Goal: Task Accomplishment & Management: Manage account settings

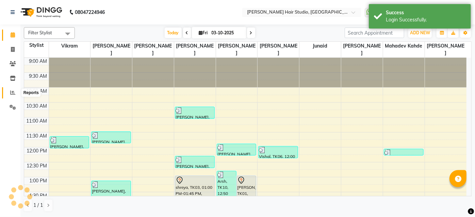
click at [15, 95] on icon at bounding box center [12, 92] width 5 height 5
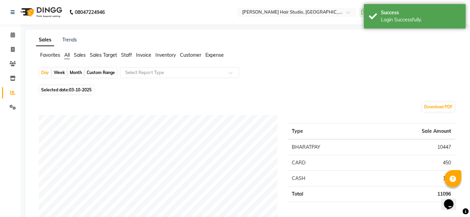
click at [130, 56] on span "Staff" at bounding box center [126, 55] width 11 height 6
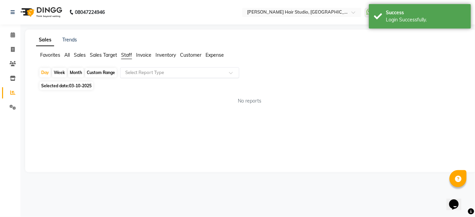
click at [162, 71] on input "text" at bounding box center [173, 72] width 98 height 7
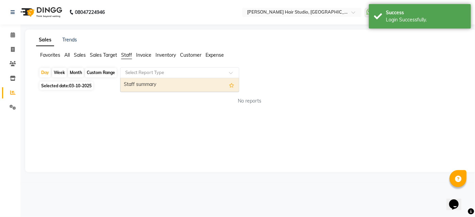
click at [162, 85] on div "Staff summary" at bounding box center [179, 85] width 118 height 14
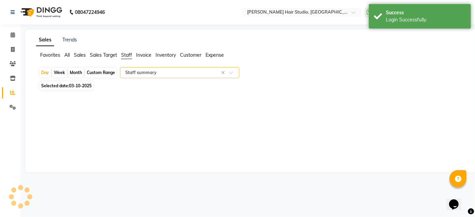
select select "full_report"
select select "csv"
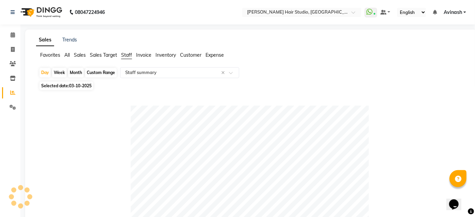
click at [84, 88] on span "03-10-2025" at bounding box center [80, 85] width 22 height 5
select select "10"
select select "2025"
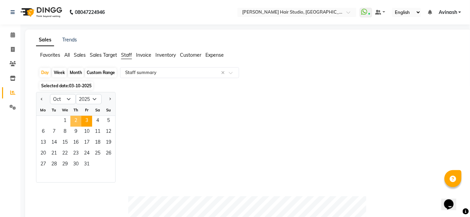
click at [75, 121] on span "2" at bounding box center [75, 121] width 11 height 11
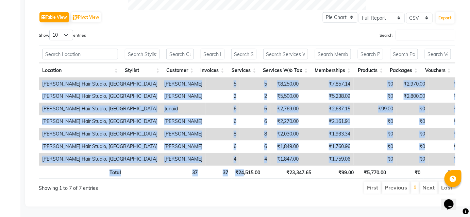
drag, startPoint x: 242, startPoint y: 165, endPoint x: 288, endPoint y: 163, distance: 45.6
click at [288, 163] on div "Location Stylist Customer Invoices Services Services W/o Tax Memberships Produc…" at bounding box center [247, 112] width 417 height 138
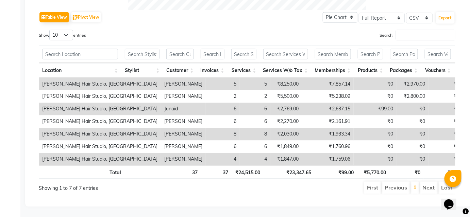
click at [252, 17] on div "Table View Pivot View Pie Chart Bar Chart Select Full Report Filtered Report Se…" at bounding box center [247, 17] width 417 height 14
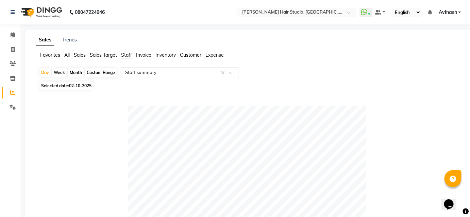
click at [82, 85] on span "02-10-2025" at bounding box center [80, 85] width 22 height 5
select select "10"
select select "2025"
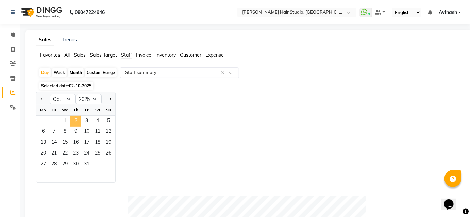
click at [76, 117] on span "2" at bounding box center [75, 121] width 11 height 11
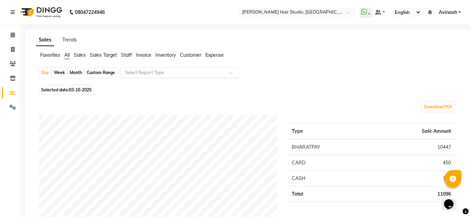
click at [177, 74] on input "text" at bounding box center [173, 72] width 98 height 7
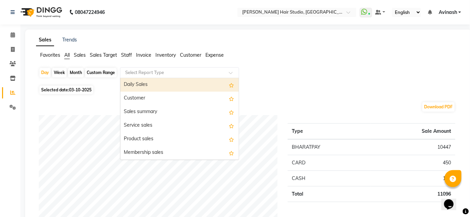
click at [128, 53] on span "Staff" at bounding box center [126, 55] width 11 height 6
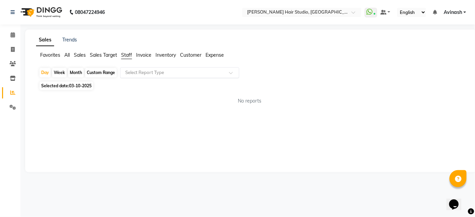
click at [152, 75] on input "text" at bounding box center [173, 72] width 98 height 7
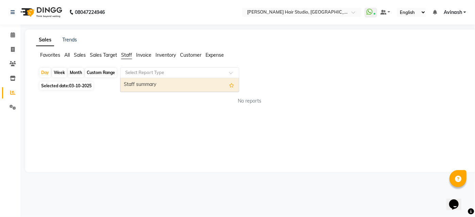
drag, startPoint x: 152, startPoint y: 87, endPoint x: 147, endPoint y: 87, distance: 5.1
click at [151, 87] on div "Staff summary" at bounding box center [179, 85] width 118 height 14
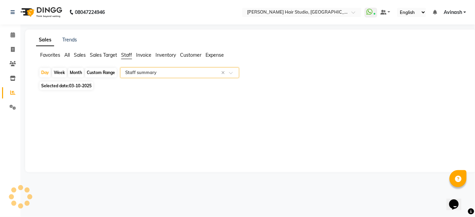
select select "full_report"
select select "csv"
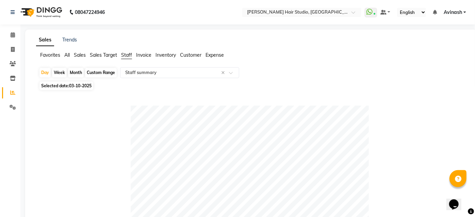
click at [82, 88] on span "Selected date: 03-10-2025" at bounding box center [66, 86] width 54 height 9
select select "10"
select select "2025"
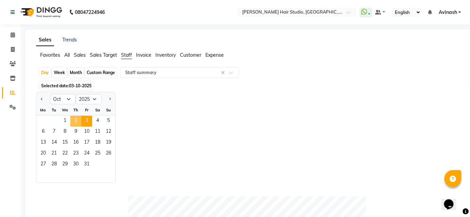
click at [76, 117] on span "2" at bounding box center [75, 121] width 11 height 11
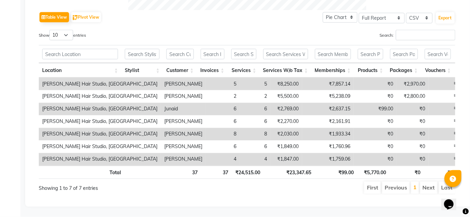
scroll to position [342, 0]
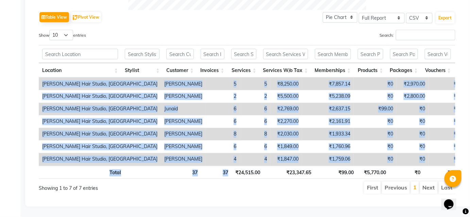
drag, startPoint x: 236, startPoint y: 162, endPoint x: 248, endPoint y: 161, distance: 12.6
click at [248, 161] on div "Location Stylist Customer Invoices Services Services W/o Tax Memberships Produc…" at bounding box center [247, 112] width 417 height 138
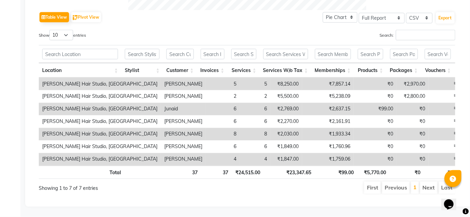
click at [238, 183] on ul "First Previous 1 Next Last" at bounding box center [336, 188] width 239 height 12
drag, startPoint x: 250, startPoint y: 162, endPoint x: 267, endPoint y: 167, distance: 17.6
click at [267, 167] on tr "Total 37 37 ₹24,515.00 ₹23,347.65 ₹99.00 ₹5,770.00 ₹0 ₹0 ₹0 ₹0 ₹8,274.00 ₹30,38…" at bounding box center [408, 172] width 739 height 13
click at [236, 182] on ul "First Previous 1 Next Last" at bounding box center [336, 188] width 239 height 12
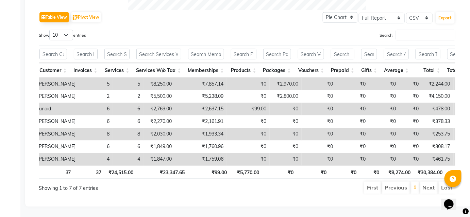
scroll to position [0, 143]
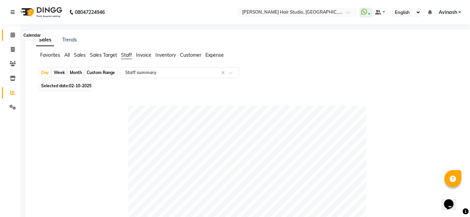
click at [11, 35] on icon at bounding box center [13, 34] width 4 height 5
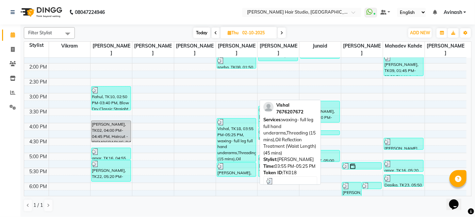
click at [240, 129] on div "Vishal, TK18, 03:55 PM-05:25 PM, waxing- full leg full hand underarms,Threading…" at bounding box center [236, 140] width 39 height 43
select select "3"
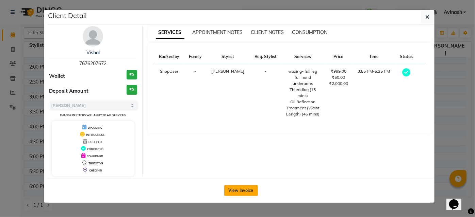
click at [233, 189] on button "View Invoice" at bounding box center [241, 190] width 34 height 11
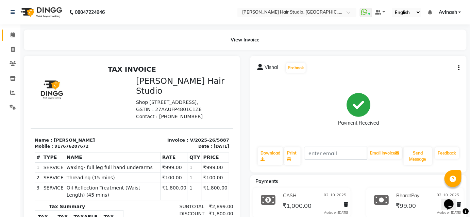
click at [11, 39] on link "Calendar" at bounding box center [10, 35] width 16 height 11
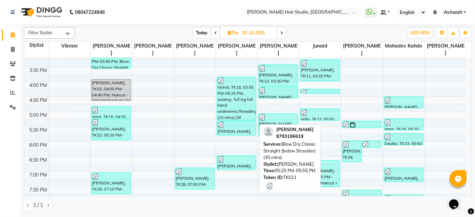
click at [228, 125] on div "[PERSON_NAME], TK21, 05:25 PM-05:55 PM, Blow Dry Classic Straight (below Should…" at bounding box center [236, 128] width 39 height 14
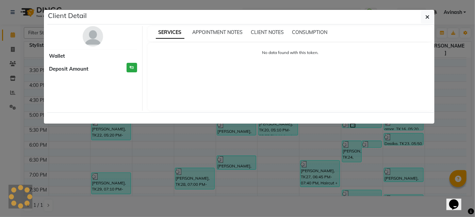
select select "3"
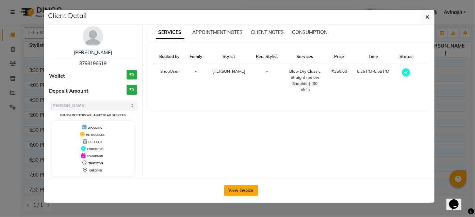
click at [241, 194] on button "View Invoice" at bounding box center [241, 190] width 34 height 11
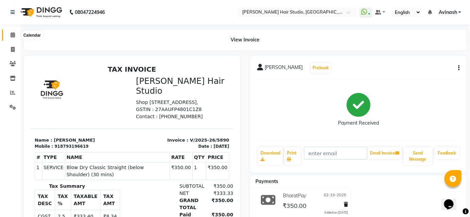
click at [14, 34] on icon at bounding box center [13, 34] width 4 height 5
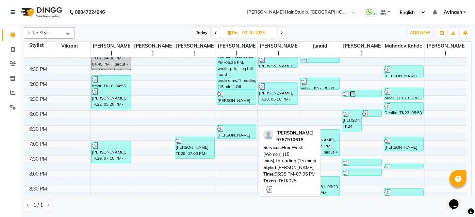
click at [239, 127] on div "[PERSON_NAME], TK25, 06:35 PM-07:05 PM, Hair Wash (Women) (15 mins),Threading (…" at bounding box center [236, 132] width 39 height 14
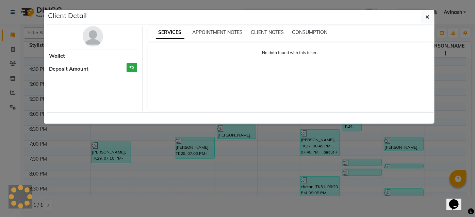
select select "3"
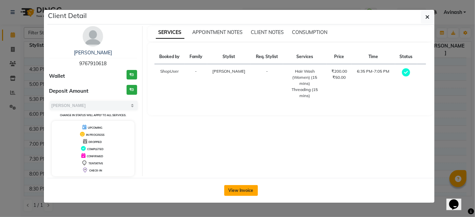
click at [237, 190] on button "View Invoice" at bounding box center [241, 190] width 34 height 11
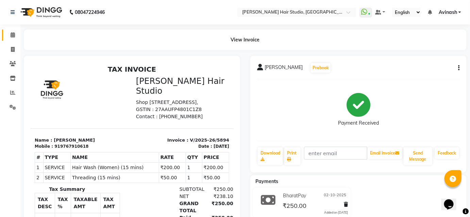
click at [4, 39] on link "Calendar" at bounding box center [10, 35] width 16 height 11
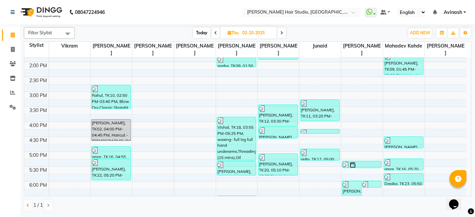
scroll to position [185, 0]
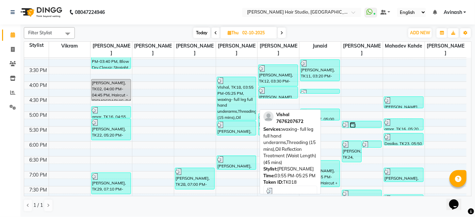
click at [234, 88] on div "Vishal, TK18, 03:55 PM-05:25 PM, waxing- full leg full hand underarms,Threading…" at bounding box center [236, 98] width 39 height 43
select select "3"
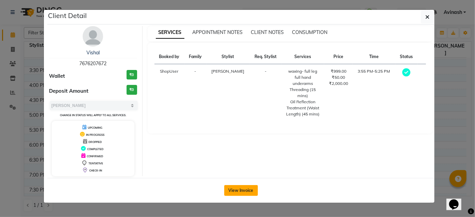
click at [254, 191] on button "View Invoice" at bounding box center [241, 190] width 34 height 11
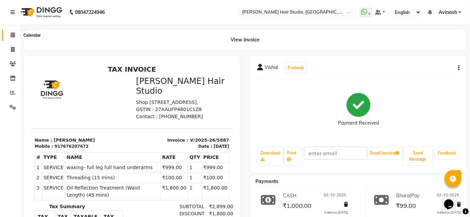
click at [11, 37] on icon at bounding box center [13, 34] width 4 height 5
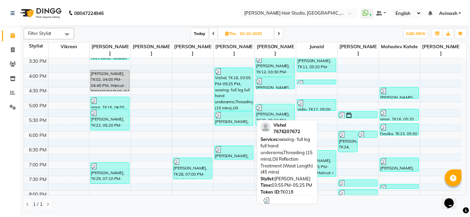
scroll to position [206, 0]
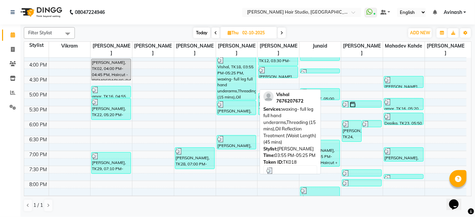
click at [244, 75] on div "Vishal, TK18, 03:55 PM-05:25 PM, waxing- full leg full hand underarms,Threading…" at bounding box center [236, 78] width 39 height 43
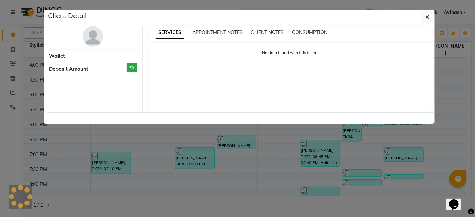
select select "3"
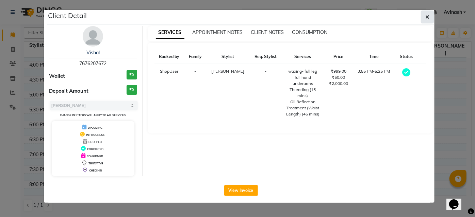
click at [422, 16] on button "button" at bounding box center [427, 17] width 13 height 13
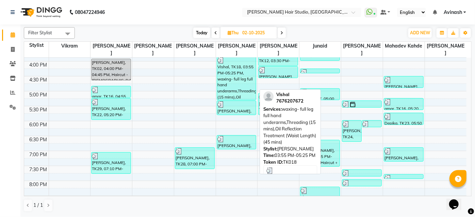
click at [240, 63] on div "Vishal, TK18, 03:55 PM-05:25 PM, waxing- full leg full hand underarms,Threading…" at bounding box center [236, 78] width 39 height 43
select select "3"
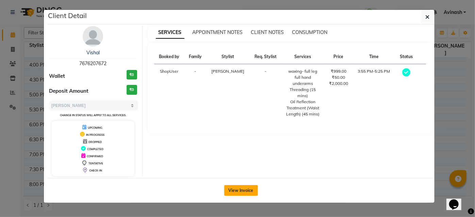
click at [235, 187] on button "View Invoice" at bounding box center [241, 190] width 34 height 11
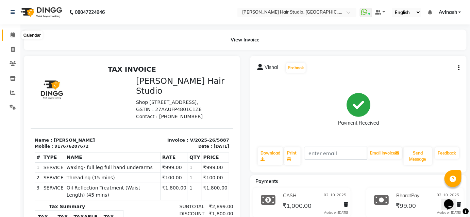
click at [15, 35] on span at bounding box center [13, 35] width 12 height 8
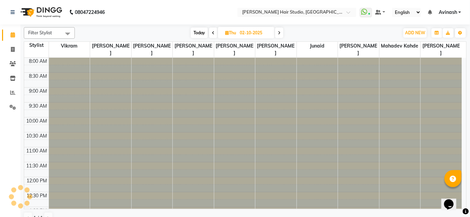
click at [15, 35] on span at bounding box center [13, 35] width 12 height 8
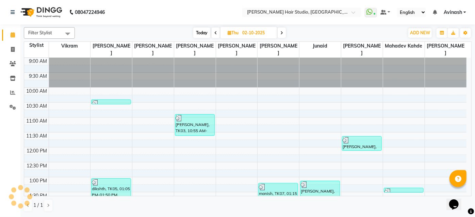
click at [15, 35] on span at bounding box center [13, 35] width 12 height 8
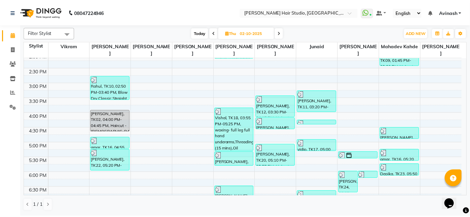
scroll to position [31, 0]
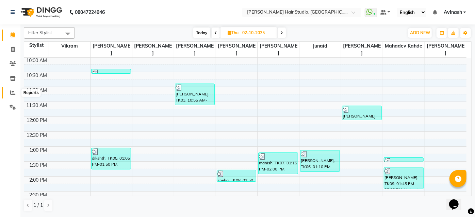
click at [11, 93] on icon at bounding box center [12, 92] width 5 height 5
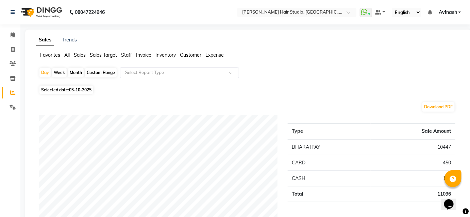
click at [128, 56] on span "Staff" at bounding box center [126, 55] width 11 height 6
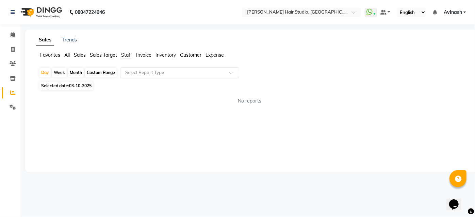
click at [142, 73] on input "text" at bounding box center [173, 72] width 98 height 7
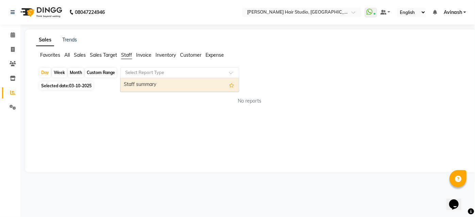
click at [149, 84] on div "Staff summary" at bounding box center [179, 85] width 118 height 14
select select "full_report"
select select "csv"
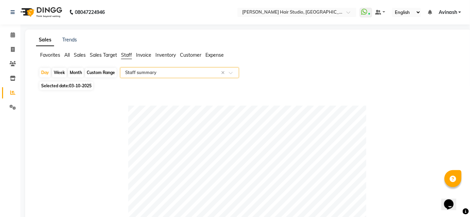
click at [81, 68] on div "Month" at bounding box center [76, 73] width 16 height 10
select select "10"
select select "2025"
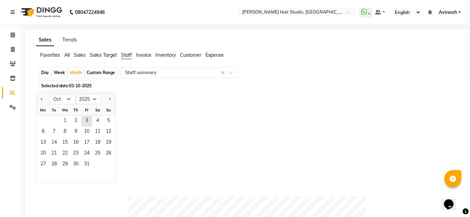
click at [83, 87] on span "03-10-2025" at bounding box center [80, 85] width 22 height 5
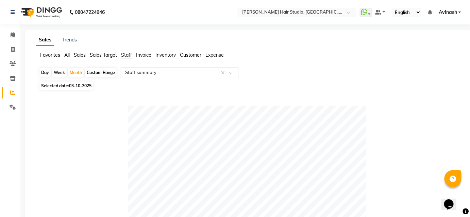
click at [84, 86] on span "03-10-2025" at bounding box center [80, 85] width 22 height 5
select select "10"
select select "2025"
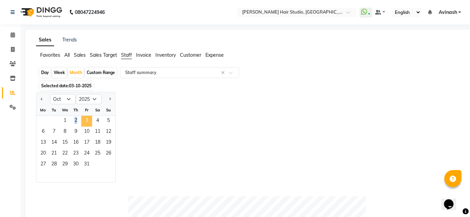
drag, startPoint x: 67, startPoint y: 123, endPoint x: 83, endPoint y: 123, distance: 16.3
click at [83, 123] on div "1 2 3 4 5" at bounding box center [75, 121] width 79 height 11
click at [84, 123] on span "3" at bounding box center [86, 121] width 11 height 11
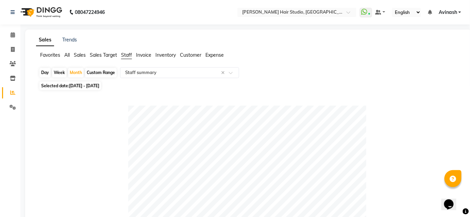
click at [93, 86] on span "01-10-2025 - 31-10-2025" at bounding box center [84, 85] width 30 height 5
select select "10"
select select "2025"
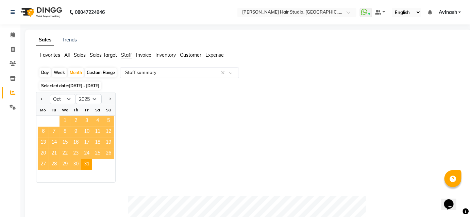
drag, startPoint x: 54, startPoint y: 121, endPoint x: 63, endPoint y: 121, distance: 8.8
click at [63, 121] on div "1 2 3 4 5" at bounding box center [75, 121] width 79 height 11
click at [49, 70] on div "Day" at bounding box center [44, 73] width 11 height 10
select select "10"
select select "2025"
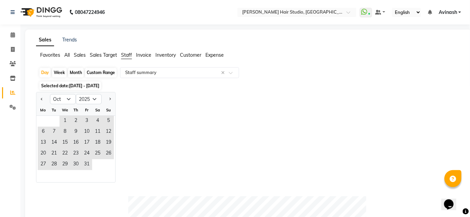
click at [89, 86] on span "01-10-2025 - 31-10-2025" at bounding box center [84, 85] width 30 height 5
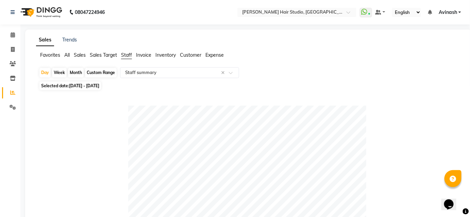
click at [89, 86] on span "01-10-2025 - 31-10-2025" at bounding box center [84, 85] width 30 height 5
select select "10"
select select "2025"
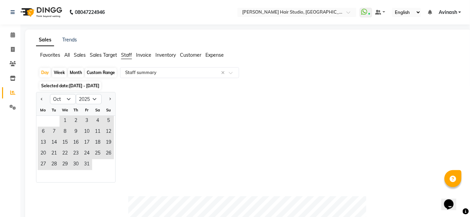
click at [182, 115] on div "Jan Feb Mar Apr May Jun Jul Aug Sep Oct Nov Dec 2015 2016 2017 2018 2019 2020 2…" at bounding box center [248, 137] width 425 height 91
click at [10, 35] on span at bounding box center [13, 35] width 12 height 8
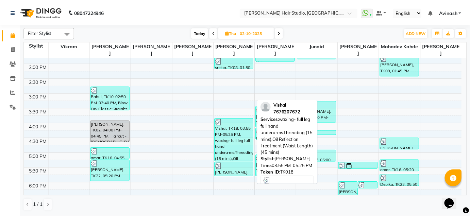
scroll to position [154, 0]
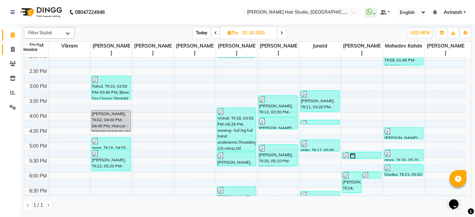
click at [12, 49] on icon at bounding box center [13, 49] width 4 height 5
select select "service"
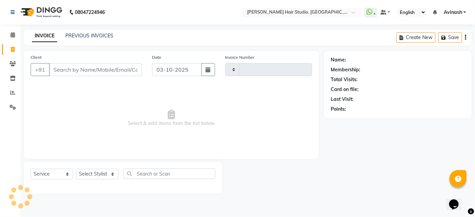
type input "5919"
select select "627"
click at [109, 174] on select "Select Stylist [PERSON_NAME] [PERSON_NAME] Avinash [PERSON_NAME] kahde [PERSON_…" at bounding box center [97, 174] width 43 height 11
click at [162, 123] on span "Select & add items from the list below" at bounding box center [171, 118] width 281 height 68
click at [108, 178] on select "Select Stylist [PERSON_NAME] [PERSON_NAME] Avinash [PERSON_NAME] kahde [PERSON_…" at bounding box center [97, 174] width 43 height 11
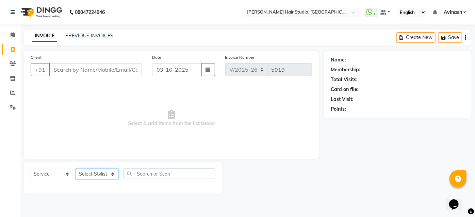
select select "32802"
click at [76, 169] on select "Select Stylist [PERSON_NAME] [PERSON_NAME] Avinash [PERSON_NAME] kahde [PERSON_…" at bounding box center [97, 174] width 43 height 11
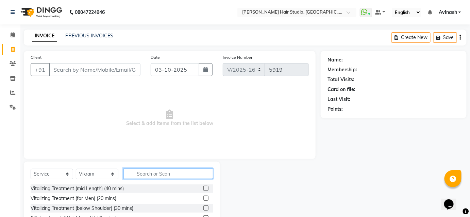
click at [163, 174] on input "text" at bounding box center [168, 174] width 90 height 11
type input "v"
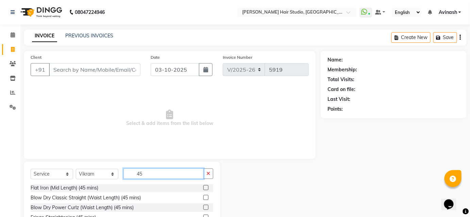
scroll to position [55, 0]
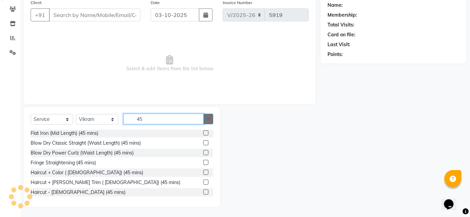
type input "45"
click at [206, 114] on button "button" at bounding box center [208, 119] width 10 height 11
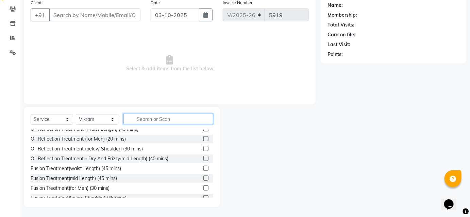
scroll to position [0, 0]
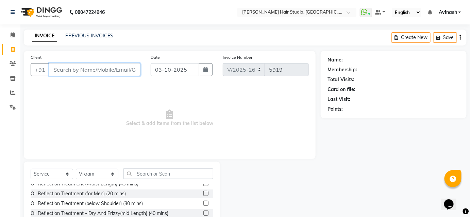
click at [127, 71] on input "Client" at bounding box center [94, 69] width 91 height 13
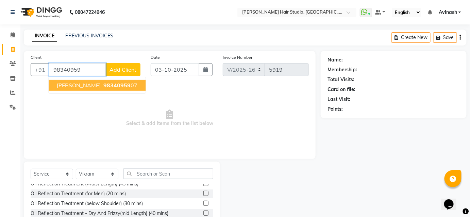
type input "98340959"
click at [117, 86] on span "Select & add items from the list below" at bounding box center [170, 118] width 278 height 68
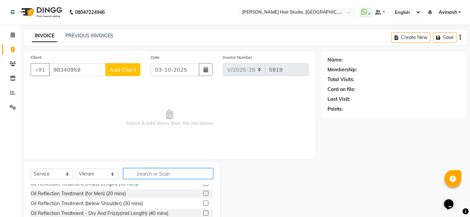
click at [172, 175] on input "text" at bounding box center [168, 174] width 90 height 11
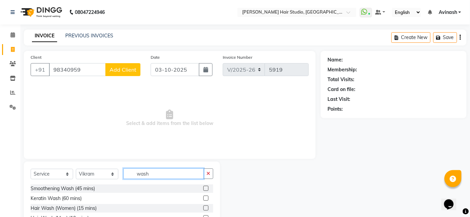
scroll to position [31, 0]
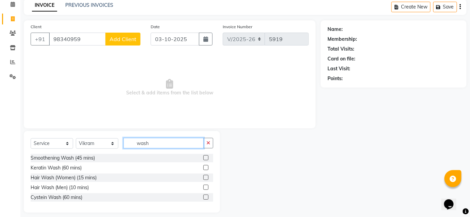
type input "wash"
click at [206, 176] on label at bounding box center [205, 177] width 5 height 5
click at [206, 176] on input "checkbox" at bounding box center [205, 178] width 4 height 4
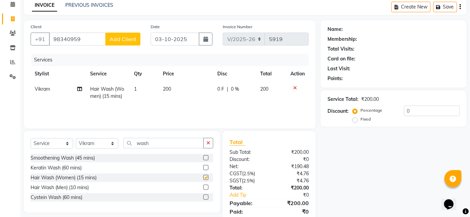
checkbox input "false"
click at [216, 102] on td "0 F | 0 %" at bounding box center [235, 93] width 43 height 22
select select "32802"
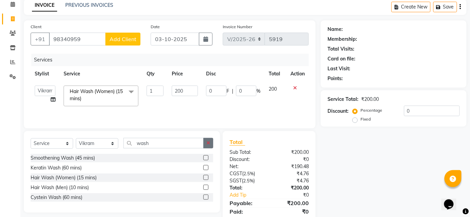
click at [209, 145] on icon "button" at bounding box center [208, 143] width 4 height 5
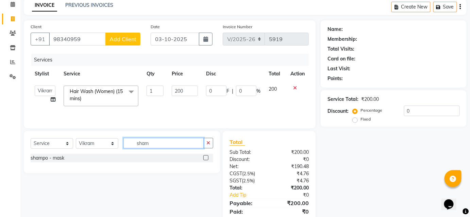
type input "sham"
click at [207, 158] on label at bounding box center [205, 157] width 5 height 5
click at [207, 158] on input "checkbox" at bounding box center [205, 158] width 4 height 4
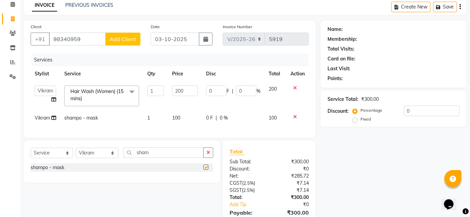
checkbox input "false"
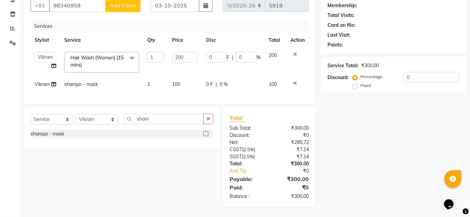
scroll to position [0, 0]
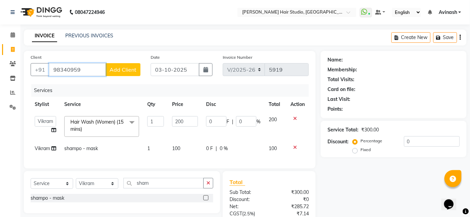
click at [88, 64] on input "98340959" at bounding box center [77, 69] width 57 height 13
click at [97, 71] on input "98340959" at bounding box center [77, 69] width 57 height 13
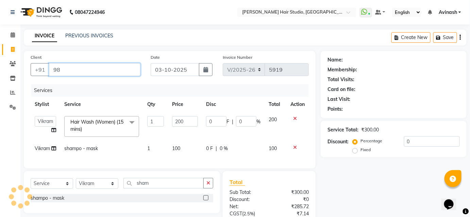
type input "9"
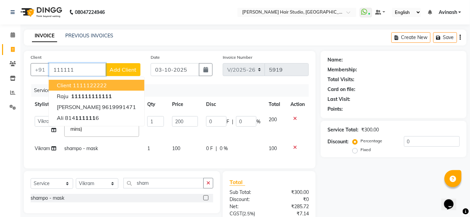
click at [99, 83] on ngb-highlight "1111122222" at bounding box center [90, 85] width 34 height 7
type input "1111122222"
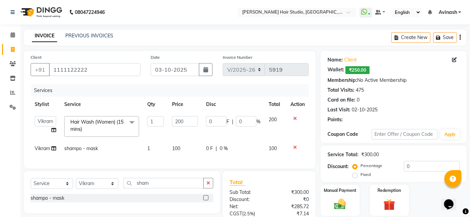
scroll to position [68, 0]
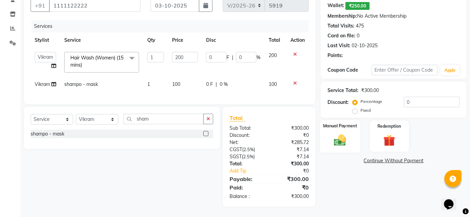
click at [345, 138] on img at bounding box center [340, 140] width 20 height 14
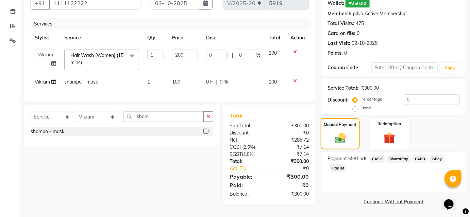
click at [398, 152] on div "Payment Methods CASH BharatPay CARD GPay PayTM" at bounding box center [394, 172] width 146 height 41
click at [400, 159] on span "BharatPay" at bounding box center [398, 159] width 23 height 8
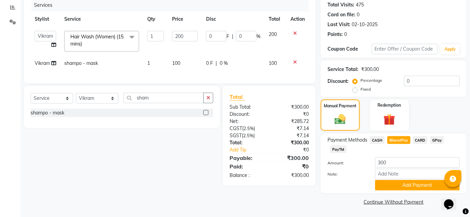
click at [400, 185] on button "Add Payment" at bounding box center [417, 185] width 85 height 11
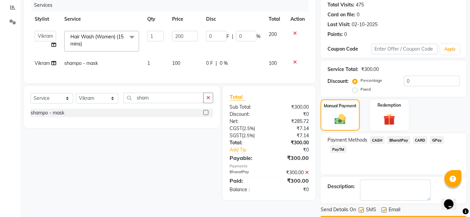
scroll to position [104, 0]
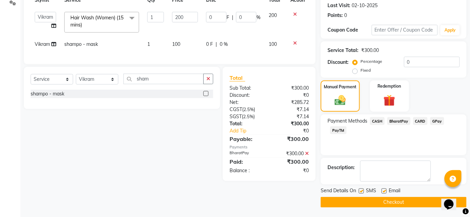
click at [400, 197] on button "Checkout" at bounding box center [394, 202] width 146 height 11
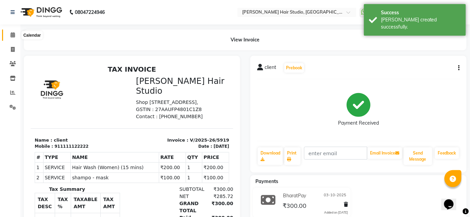
click at [15, 35] on icon at bounding box center [13, 34] width 4 height 5
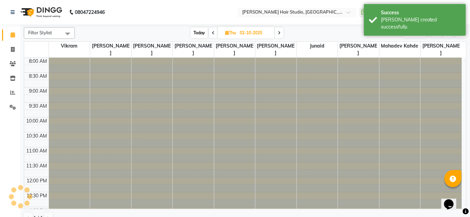
click at [15, 35] on icon at bounding box center [13, 34] width 4 height 5
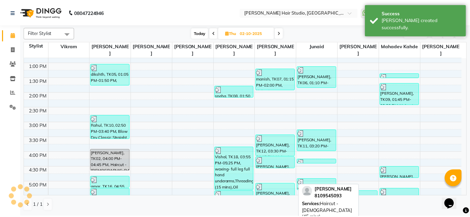
scroll to position [123, 0]
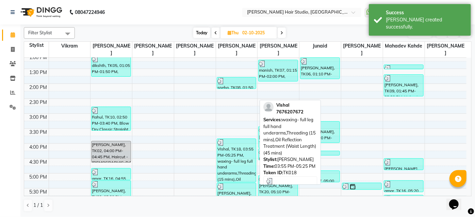
click at [219, 153] on div "Vishal, TK18, 03:55 PM-05:25 PM, waxing- full leg full hand underarms,Threading…" at bounding box center [236, 160] width 39 height 43
select select "3"
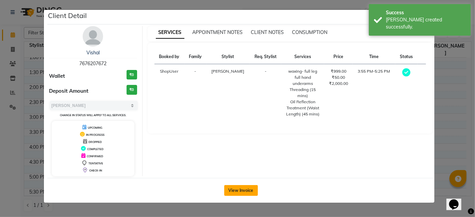
click at [246, 190] on button "View Invoice" at bounding box center [241, 190] width 34 height 11
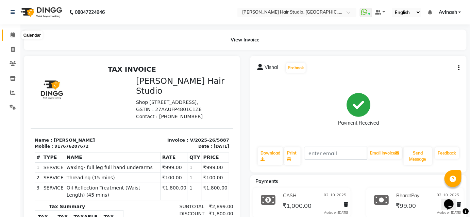
click at [11, 34] on icon at bounding box center [13, 34] width 4 height 5
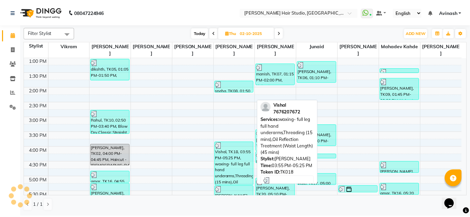
scroll to position [154, 0]
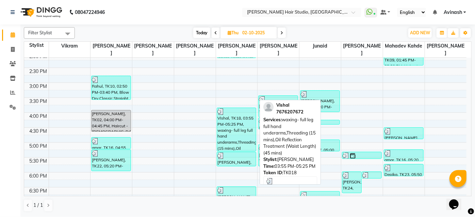
click at [239, 112] on div "Vishal, TK18, 03:55 PM-05:25 PM, waxing- full leg full hand underarms,Threading…" at bounding box center [236, 129] width 39 height 43
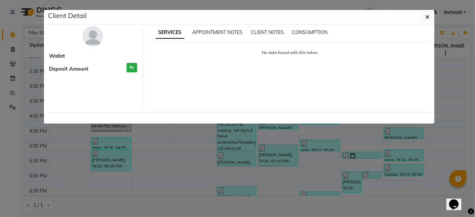
select select "3"
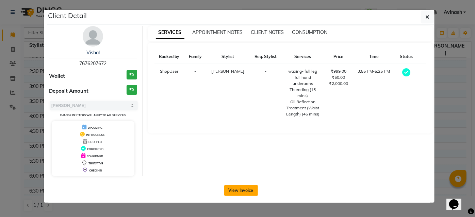
click at [233, 188] on button "View Invoice" at bounding box center [241, 190] width 34 height 11
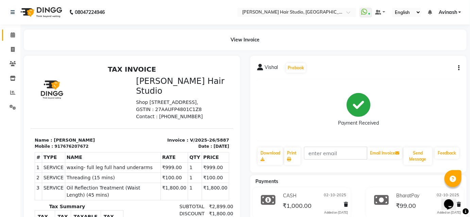
scroll to position [62, 0]
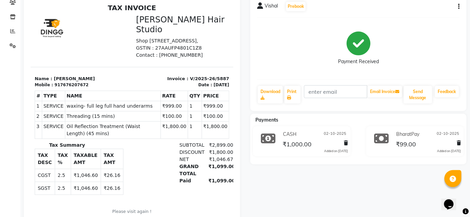
click at [459, 2] on div "Vishal Prebook" at bounding box center [358, 6] width 203 height 11
click at [462, 7] on div "Vishal Prebook Payment Received Download Print Email Invoice Send Message Feedb…" at bounding box center [358, 52] width 216 height 117
click at [458, 6] on icon "button" at bounding box center [458, 6] width 1 height 0
click at [444, 10] on div "Edit Invoice" at bounding box center [432, 11] width 34 height 9
select select "service"
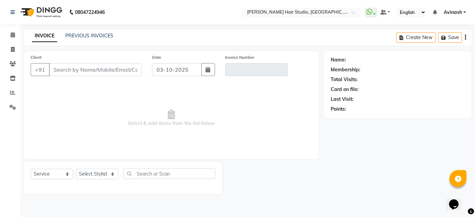
type input "7676207672"
type input "V/2025-26/5887"
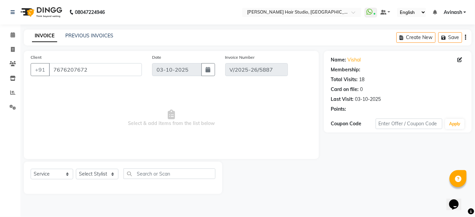
type input "02-10-2025"
select select "select"
select select "1: Object"
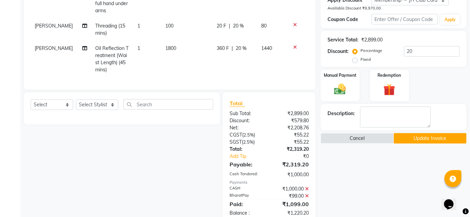
scroll to position [93, 0]
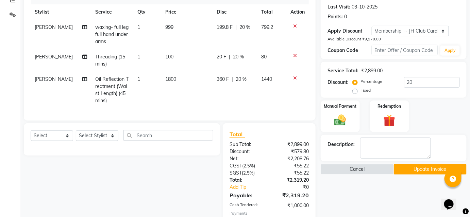
click at [297, 77] on div at bounding box center [297, 78] width 14 height 5
click at [292, 76] on div at bounding box center [297, 78] width 14 height 5
click at [296, 76] on icon at bounding box center [295, 78] width 4 height 5
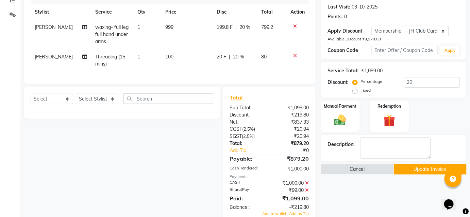
click at [296, 75] on div "Services Stylist Service Qty Price Disc Total Action Anuja waxing- full leg ful…" at bounding box center [170, 34] width 278 height 85
click at [102, 101] on select "Select Stylist [PERSON_NAME] [PERSON_NAME] Avinash [PERSON_NAME] kahde [PERSON_…" at bounding box center [97, 99] width 43 height 11
select select "51893"
click at [76, 98] on select "Select Stylist [PERSON_NAME] [PERSON_NAME] Avinash [PERSON_NAME] kahde [PERSON_…" at bounding box center [97, 99] width 43 height 11
click at [60, 104] on select "Select Service Product Membership Package Voucher Prepaid Gift Card" at bounding box center [52, 99] width 43 height 11
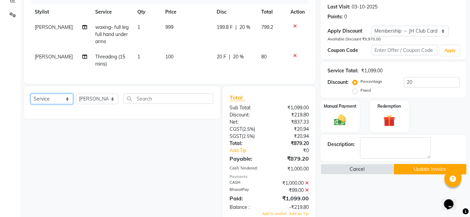
click at [31, 98] on select "Select Service Product Membership Package Voucher Prepaid Gift Card" at bounding box center [52, 99] width 43 height 11
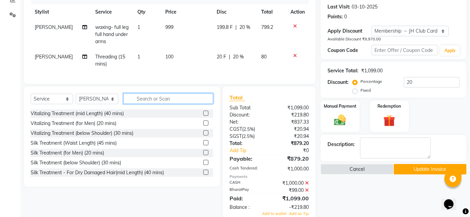
click at [165, 100] on input "text" at bounding box center [168, 99] width 90 height 11
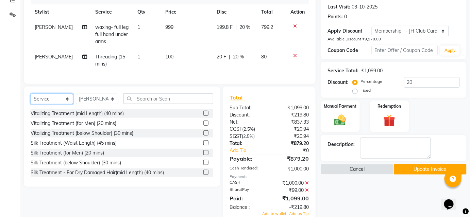
click at [61, 103] on select "Select Service Product Membership Package Voucher Prepaid Gift Card" at bounding box center [52, 99] width 43 height 11
select select "package"
click at [31, 98] on select "Select Service Product Membership Package Voucher Prepaid Gift Card" at bounding box center [52, 99] width 43 height 11
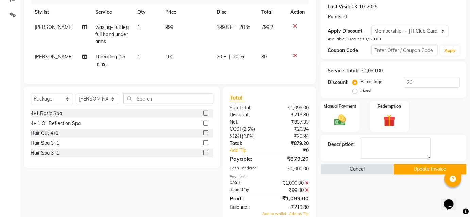
click at [207, 126] on label at bounding box center [205, 123] width 5 height 5
click at [207, 126] on input "checkbox" at bounding box center [205, 123] width 4 height 4
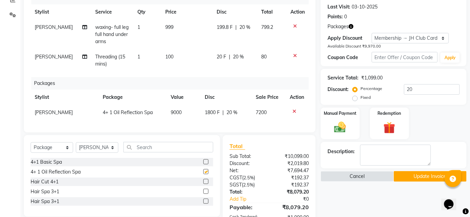
checkbox input "false"
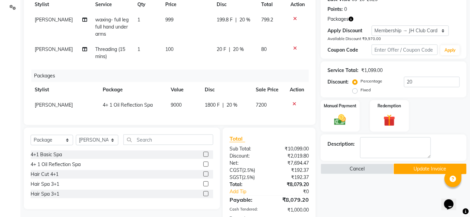
scroll to position [123, 0]
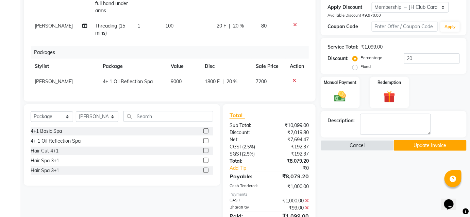
click at [207, 86] on td "1800 F | 20 %" at bounding box center [226, 81] width 51 height 15
select select "51893"
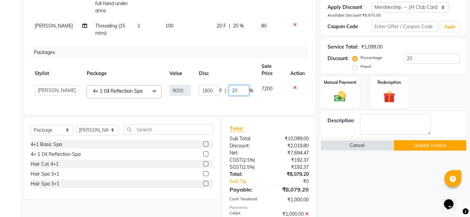
drag, startPoint x: 245, startPoint y: 92, endPoint x: 246, endPoint y: 87, distance: 5.5
click at [246, 88] on input "20" at bounding box center [239, 90] width 20 height 11
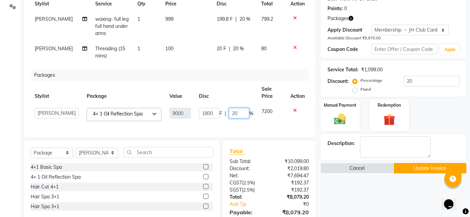
scroll to position [62, 0]
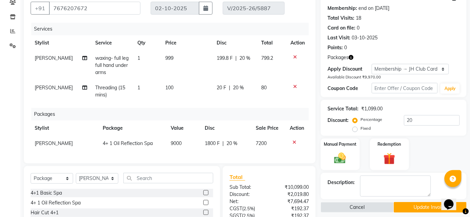
click at [248, 51] on td "199.8 F | 20 %" at bounding box center [235, 66] width 45 height 30
select select "51893"
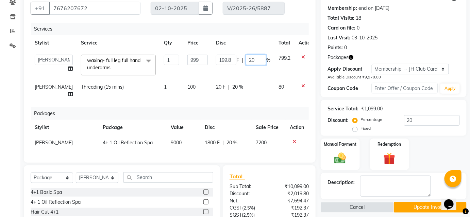
click at [248, 57] on input "20" at bounding box center [256, 60] width 20 height 11
type input "2"
type input "0"
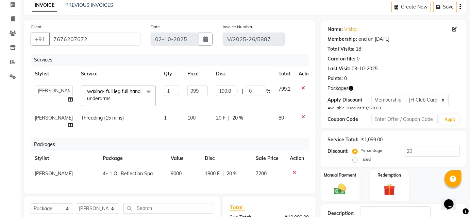
click at [248, 57] on div "Services" at bounding box center [172, 60] width 283 height 13
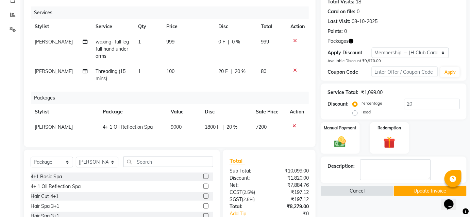
scroll to position [123, 0]
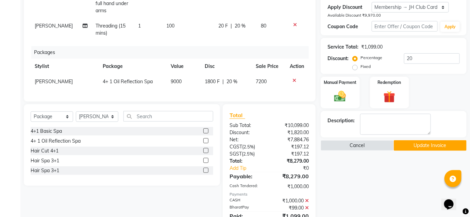
click at [262, 42] on div "Services Stylist Service Qty Price Disc Total Action Anuja waxing- full leg ful…" at bounding box center [170, 28] width 278 height 134
click at [249, 40] on td "20 F | 20 %" at bounding box center [235, 29] width 43 height 22
select select "51893"
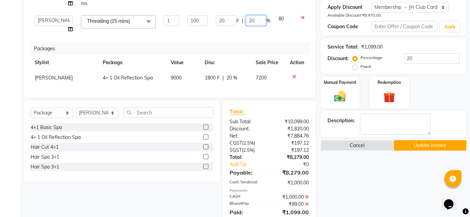
click at [249, 18] on input "20" at bounding box center [256, 20] width 20 height 11
type input "2"
type input "0"
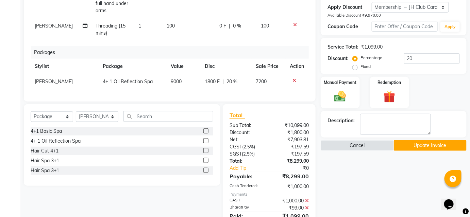
click at [240, 34] on td "0 F | 0 %" at bounding box center [236, 29] width 42 height 22
select select "51893"
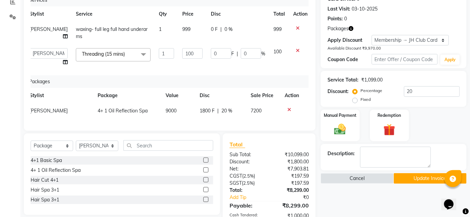
scroll to position [0, 0]
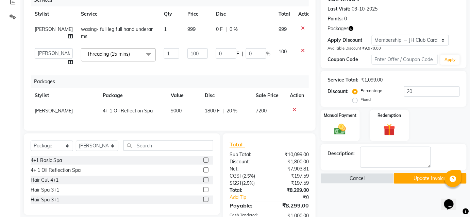
click at [244, 102] on th "Disc" at bounding box center [226, 95] width 51 height 15
click at [244, 105] on td "1800 F | 20 %" at bounding box center [226, 110] width 51 height 15
select select "51893"
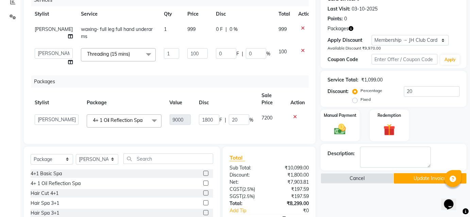
click at [242, 108] on th "Disc" at bounding box center [226, 99] width 63 height 22
click at [250, 87] on div "Packages" at bounding box center [172, 82] width 283 height 13
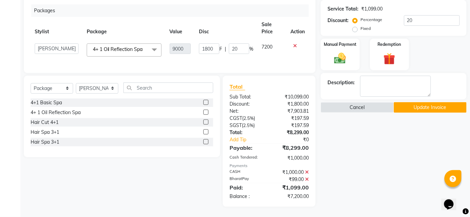
scroll to position [73, 0]
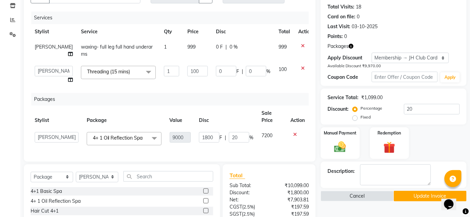
click at [260, 107] on th "Sale Price" at bounding box center [271, 117] width 29 height 22
click at [238, 141] on input "20" at bounding box center [239, 137] width 20 height 11
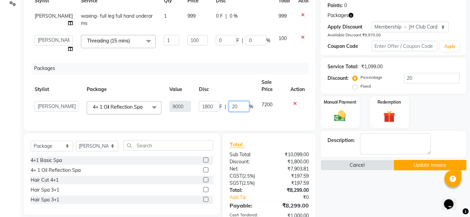
scroll to position [42, 0]
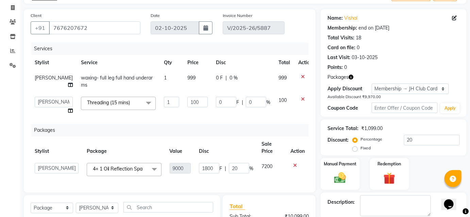
click at [252, 127] on div "Packages" at bounding box center [172, 130] width 283 height 13
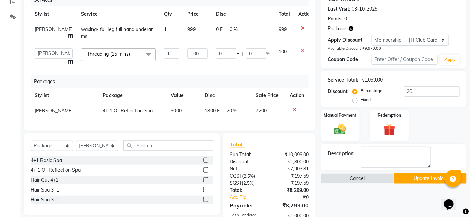
scroll to position [152, 0]
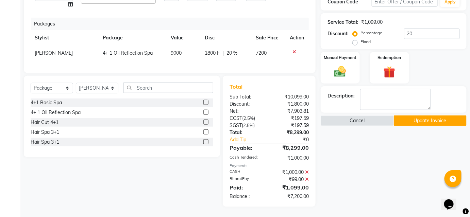
drag, startPoint x: 268, startPoint y: 61, endPoint x: 264, endPoint y: 58, distance: 4.6
click at [265, 58] on div "Services Stylist Service Qty Price Disc Total Action Anuja waxing- full leg ful…" at bounding box center [170, 1] width 278 height 130
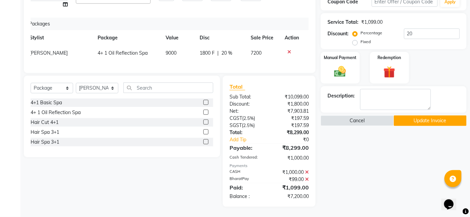
scroll to position [0, 0]
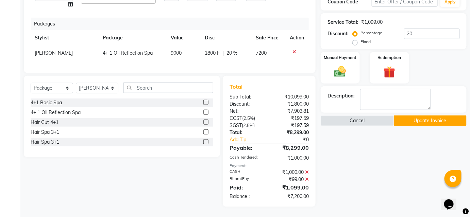
click at [235, 30] on th "Disc" at bounding box center [226, 37] width 51 height 15
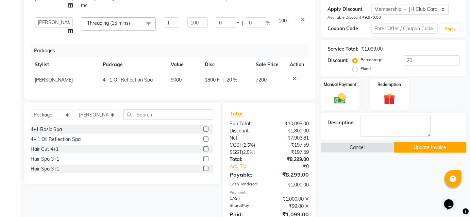
scroll to position [152, 0]
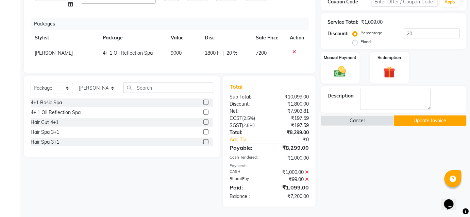
drag, startPoint x: 243, startPoint y: 61, endPoint x: 263, endPoint y: 66, distance: 20.6
click at [269, 65] on div "Services Stylist Service Qty Price Disc Total Action Anuja waxing- full leg ful…" at bounding box center [170, 1] width 278 height 130
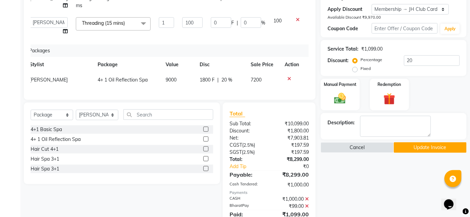
scroll to position [0, 0]
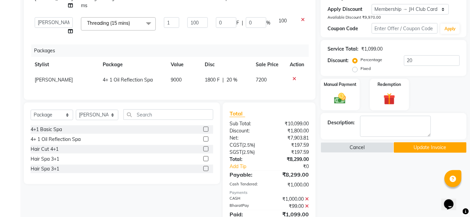
click at [295, 79] on icon at bounding box center [294, 79] width 4 height 5
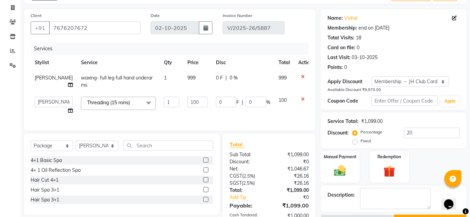
scroll to position [73, 0]
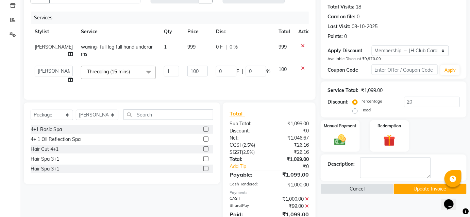
click at [208, 142] on label at bounding box center [205, 139] width 5 height 5
click at [208, 142] on input "checkbox" at bounding box center [205, 139] width 4 height 4
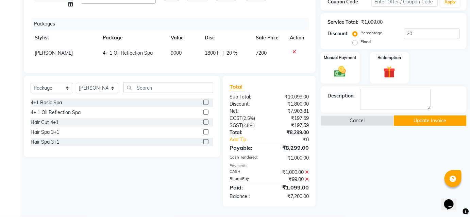
scroll to position [121, 0]
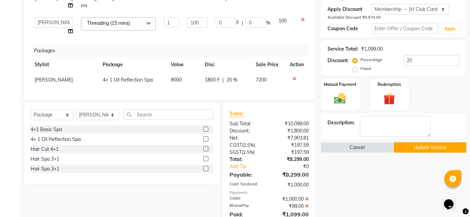
drag, startPoint x: 224, startPoint y: 98, endPoint x: 180, endPoint y: 92, distance: 44.2
click at [190, 97] on div "Client +91 7676207672 Date 02-10-2025 Invoice Number V/2025-26/5887 Services St…" at bounding box center [170, 15] width 292 height 170
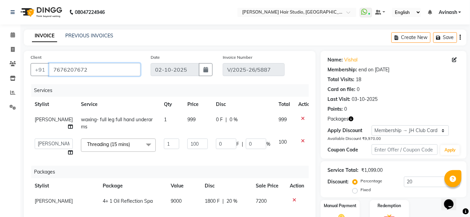
drag, startPoint x: 52, startPoint y: 68, endPoint x: 114, endPoint y: 71, distance: 62.3
click at [114, 71] on input "7676207672" at bounding box center [94, 69] width 91 height 13
click at [126, 30] on div "INVOICE PREVIOUS INVOICES Create New Save" at bounding box center [245, 38] width 443 height 16
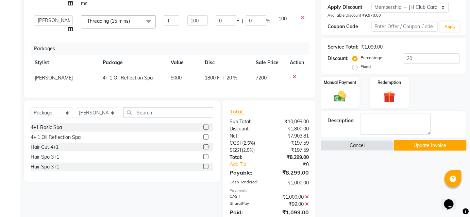
click at [291, 76] on div at bounding box center [297, 76] width 15 height 5
click at [295, 74] on icon at bounding box center [294, 76] width 4 height 5
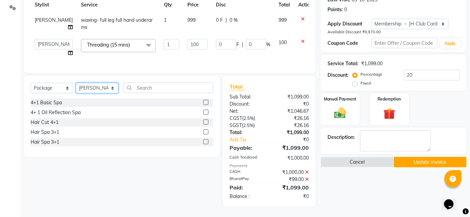
click at [104, 89] on select "Select Stylist [PERSON_NAME] [PERSON_NAME] Avinash [PERSON_NAME] kahde [PERSON_…" at bounding box center [97, 88] width 43 height 11
click at [76, 83] on select "Select Stylist [PERSON_NAME] [PERSON_NAME] Avinash [PERSON_NAME] kahde [PERSON_…" at bounding box center [97, 88] width 43 height 11
click at [205, 110] on label at bounding box center [205, 112] width 5 height 5
click at [205, 111] on input "checkbox" at bounding box center [205, 113] width 4 height 4
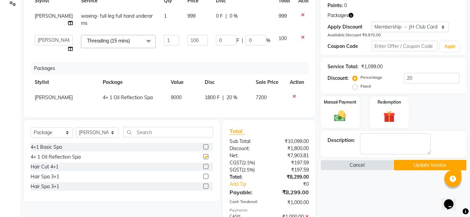
checkbox input "false"
click at [210, 89] on th "Disc" at bounding box center [226, 82] width 51 height 15
click at [218, 91] on td "1800 F | 20 %" at bounding box center [226, 97] width 51 height 15
select select "51893"
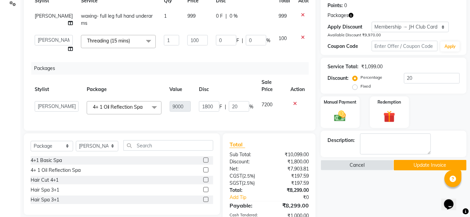
click at [222, 107] on div "1800 F | 20 %" at bounding box center [226, 106] width 54 height 11
click at [244, 103] on input "20" at bounding box center [239, 106] width 20 height 11
type input "2"
type input "0"
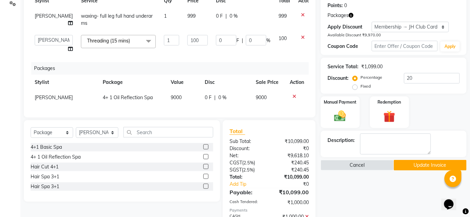
click at [248, 76] on th "Disc" at bounding box center [226, 82] width 51 height 15
click at [220, 99] on span "0 %" at bounding box center [222, 97] width 8 height 7
select select "51893"
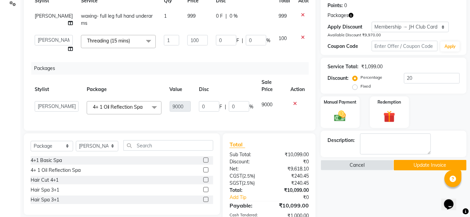
click at [213, 100] on td "0 F | 0 %" at bounding box center [226, 107] width 63 height 21
click at [212, 101] on input "0" at bounding box center [209, 106] width 20 height 11
type input "7560"
click at [227, 76] on th "Disc" at bounding box center [226, 86] width 63 height 22
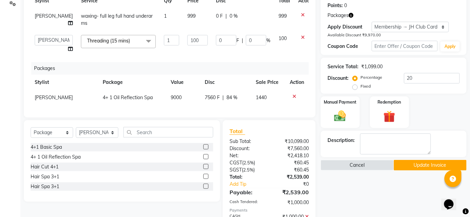
scroll to position [152, 0]
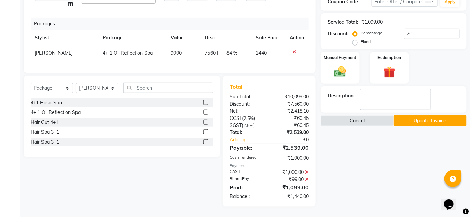
click at [306, 171] on icon at bounding box center [307, 172] width 4 height 5
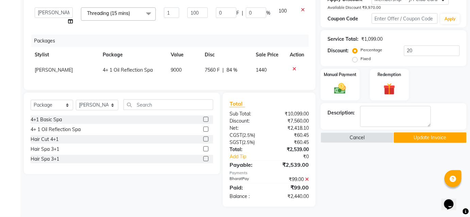
click at [305, 180] on icon at bounding box center [307, 179] width 4 height 5
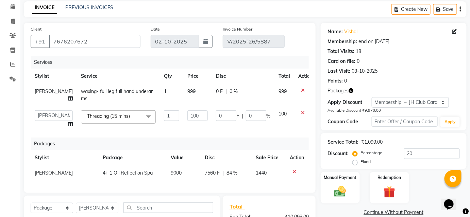
scroll to position [90, 0]
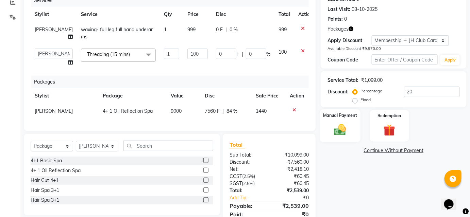
click at [357, 132] on div "Manual Payment" at bounding box center [340, 126] width 40 height 33
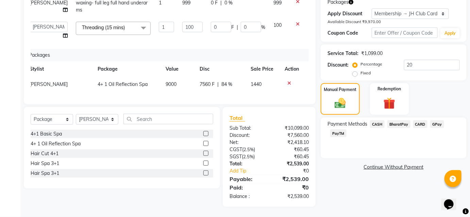
scroll to position [0, 0]
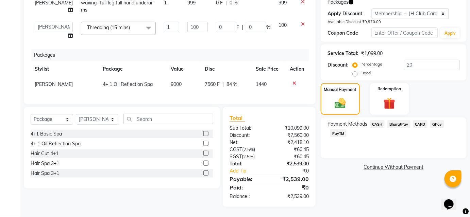
click at [226, 52] on div "Packages" at bounding box center [172, 55] width 283 height 13
click at [343, 97] on img at bounding box center [340, 103] width 19 height 13
click at [399, 122] on span "BharatPay" at bounding box center [398, 124] width 23 height 8
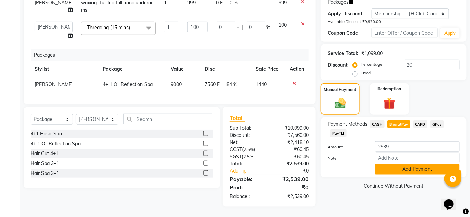
click at [402, 165] on button "Add Payment" at bounding box center [417, 169] width 85 height 11
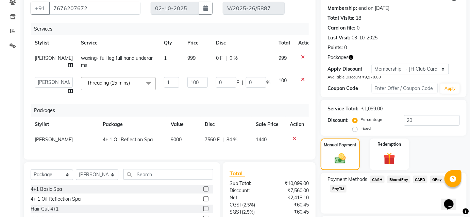
scroll to position [31, 0]
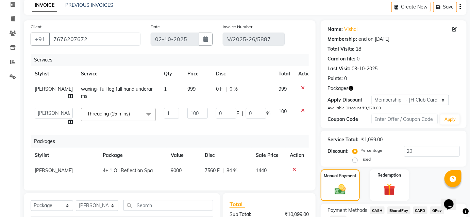
click at [351, 88] on icon "button" at bounding box center [351, 88] width 5 height 5
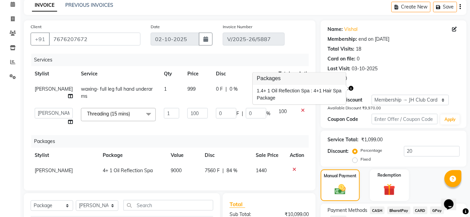
click at [323, 90] on div "1. 4+ 1 Oil Reflection Spa : 4+1 Hair Spa Package" at bounding box center [299, 95] width 85 height 14
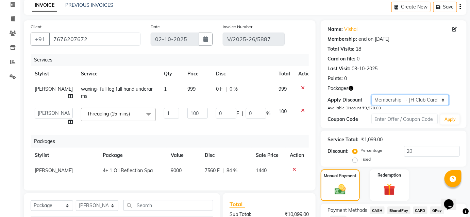
click at [398, 101] on select "Select Membership → JH Club Card" at bounding box center [410, 100] width 77 height 11
select select "0:"
click at [372, 95] on select "Select Membership → JH Club Card" at bounding box center [410, 100] width 77 height 11
type input "0"
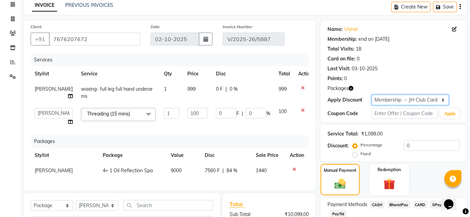
click at [393, 100] on select "Select Membership → JH Club Card" at bounding box center [410, 100] width 77 height 11
select select "1: Object"
click at [372, 95] on select "Select Membership → JH Club Card" at bounding box center [410, 100] width 77 height 11
type input "20"
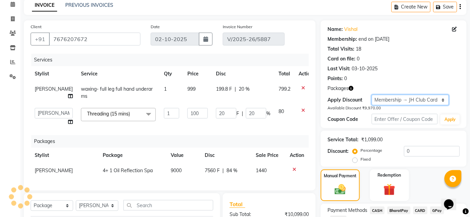
type input "20"
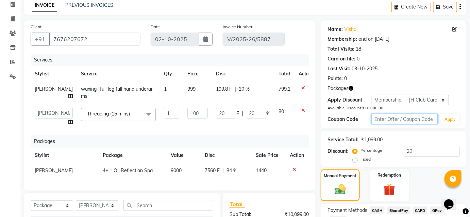
click at [397, 118] on input "text" at bounding box center [405, 119] width 66 height 11
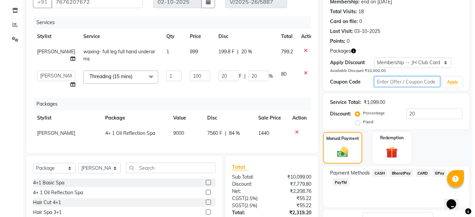
scroll to position [0, 0]
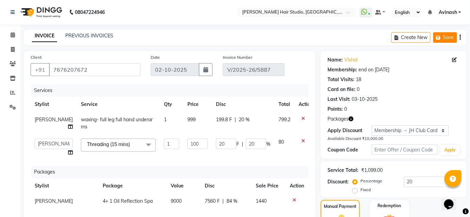
click at [441, 37] on icon "button" at bounding box center [439, 37] width 7 height 5
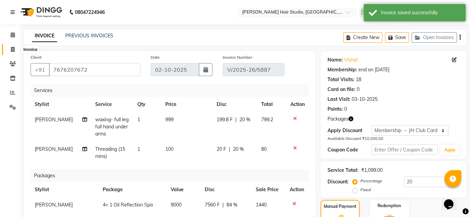
click at [11, 49] on icon at bounding box center [13, 49] width 4 height 5
select select "627"
select select "service"
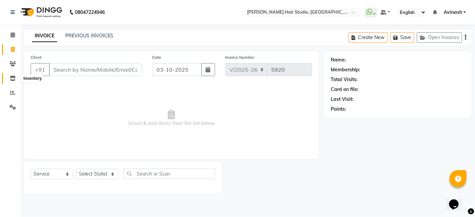
click at [12, 77] on icon at bounding box center [13, 78] width 6 height 5
select select
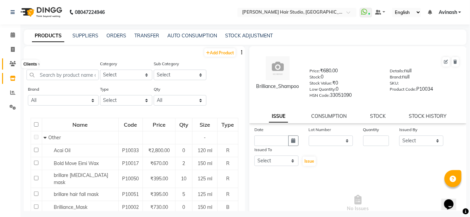
click at [12, 62] on icon at bounding box center [13, 63] width 6 height 5
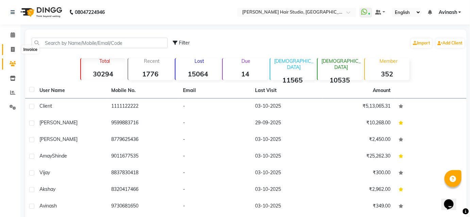
click at [14, 49] on icon at bounding box center [13, 49] width 4 height 5
select select "627"
select select "service"
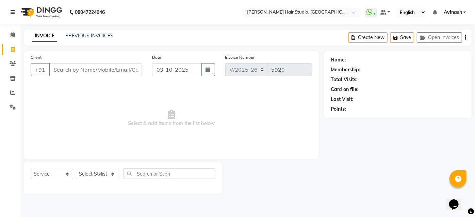
click at [447, 11] on span "Avinash" at bounding box center [452, 12] width 18 height 7
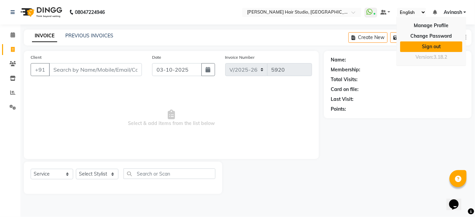
click at [433, 44] on link "Sign out" at bounding box center [431, 46] width 62 height 11
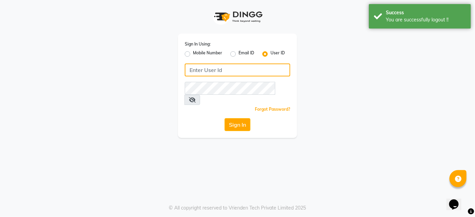
type input "9637373219"
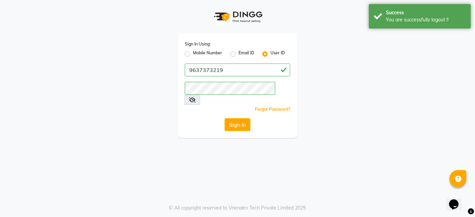
click at [193, 53] on label "Mobile Number" at bounding box center [207, 54] width 29 height 8
click at [193, 53] on input "Mobile Number" at bounding box center [195, 52] width 4 height 4
radio input "true"
radio input "false"
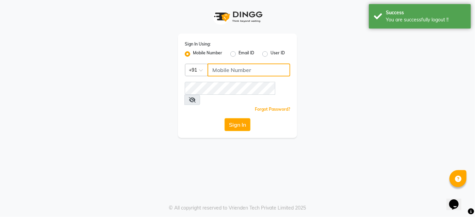
click at [229, 73] on input "Username" at bounding box center [248, 70] width 83 height 13
type input "9860439414"
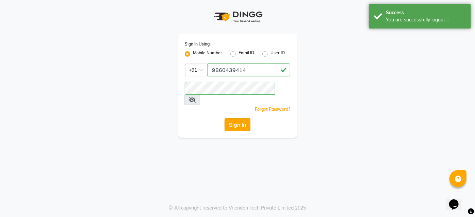
click at [246, 118] on button "Sign In" at bounding box center [237, 124] width 26 height 13
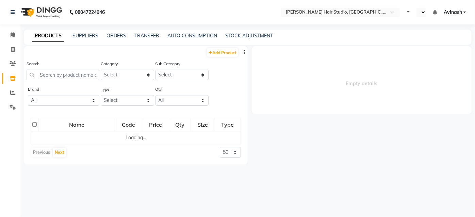
select select
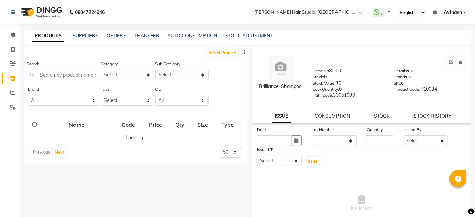
select select "en"
select select
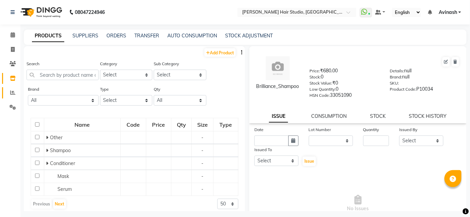
click at [10, 93] on span at bounding box center [13, 93] width 12 height 8
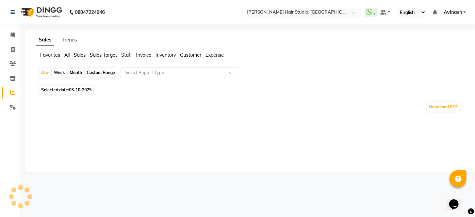
click at [124, 56] on span "Staff" at bounding box center [126, 55] width 11 height 6
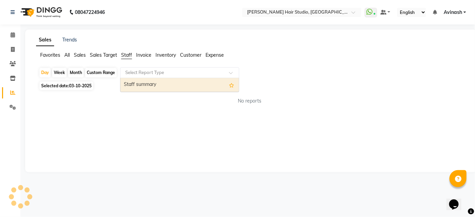
click at [146, 70] on input "text" at bounding box center [173, 72] width 98 height 7
click at [146, 89] on div "Staff summary" at bounding box center [179, 85] width 118 height 14
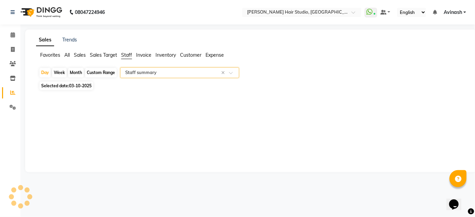
select select "full_report"
select select "csv"
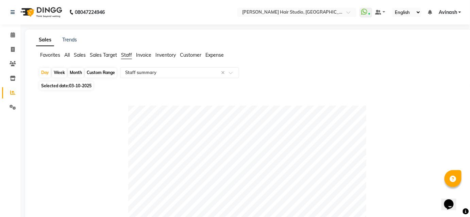
click at [87, 89] on span "Selected date: 03-10-2025" at bounding box center [66, 86] width 54 height 9
select select "10"
select select "2025"
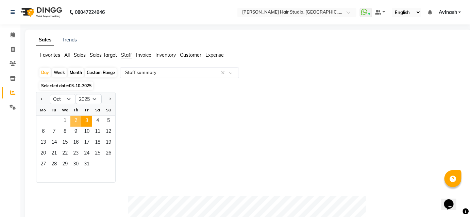
click at [76, 118] on span "2" at bounding box center [75, 121] width 11 height 11
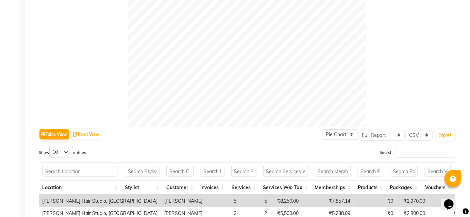
scroll to position [309, 0]
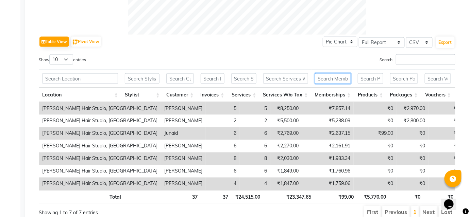
drag, startPoint x: 341, startPoint y: 80, endPoint x: 340, endPoint y: 88, distance: 8.3
click at [341, 85] on th at bounding box center [333, 79] width 43 height 18
click at [408, 76] on input "text" at bounding box center [404, 78] width 28 height 11
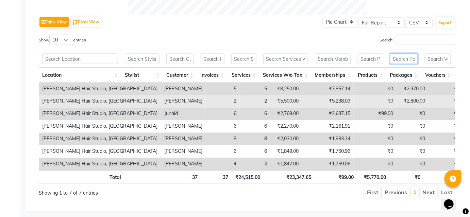
scroll to position [342, 0]
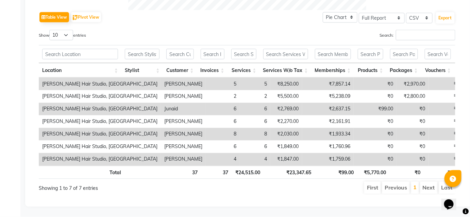
click at [424, 167] on th "₹0" at bounding box center [440, 172] width 33 height 13
click at [417, 167] on th "₹0" at bounding box center [407, 172] width 34 height 13
click at [418, 167] on th "₹0" at bounding box center [407, 172] width 34 height 13
click at [420, 169] on th "₹0" at bounding box center [407, 172] width 34 height 13
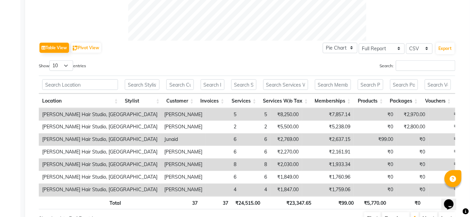
scroll to position [280, 0]
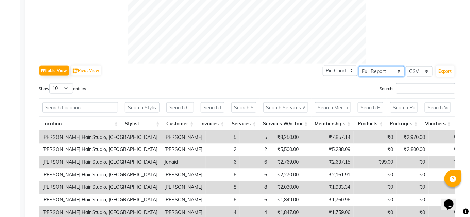
click at [372, 72] on select "Select Full Report Filtered Report" at bounding box center [382, 71] width 46 height 11
click at [360, 66] on select "Select Full Report Filtered Report" at bounding box center [382, 71] width 46 height 11
click at [380, 71] on select "Select Full Report Filtered Report" at bounding box center [382, 71] width 46 height 11
click at [137, 106] on input "text" at bounding box center [142, 107] width 35 height 11
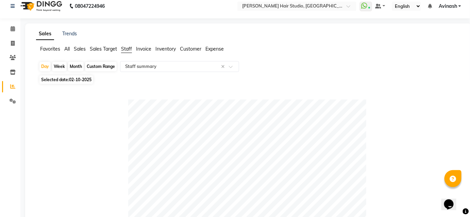
scroll to position [0, 0]
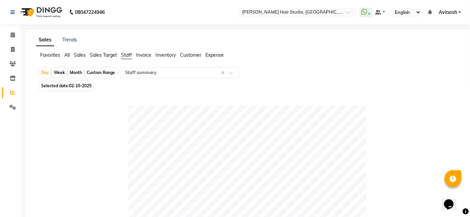
type input "anu"
click at [146, 54] on span "Invoice" at bounding box center [143, 55] width 15 height 6
click at [55, 53] on span "Favorites" at bounding box center [50, 55] width 20 height 6
click at [68, 55] on span "All" at bounding box center [66, 55] width 5 height 6
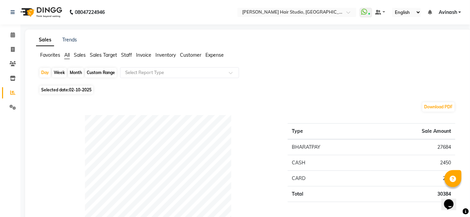
click at [123, 57] on span "Staff" at bounding box center [126, 55] width 11 height 6
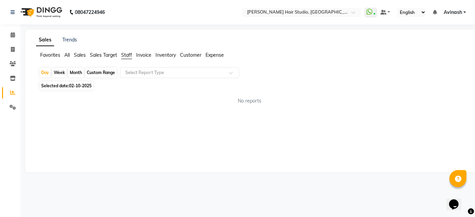
click at [72, 86] on span "02-10-2025" at bounding box center [80, 85] width 22 height 5
select select "10"
select select "2025"
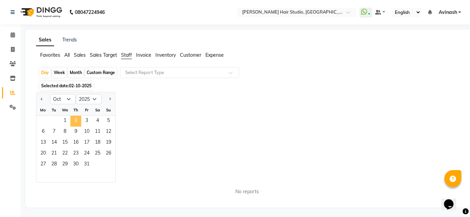
click at [77, 122] on span "2" at bounding box center [75, 121] width 11 height 11
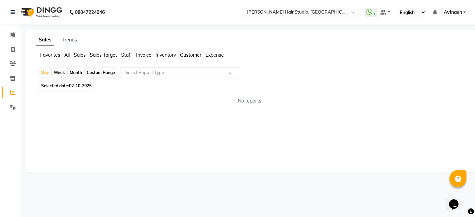
click at [129, 71] on input "text" at bounding box center [173, 72] width 98 height 7
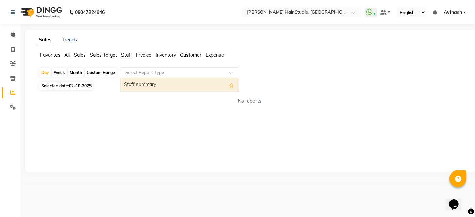
click at [125, 83] on div "Staff summary" at bounding box center [179, 85] width 118 height 14
select select "full_report"
select select "csv"
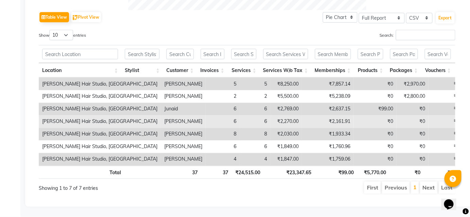
scroll to position [342, 0]
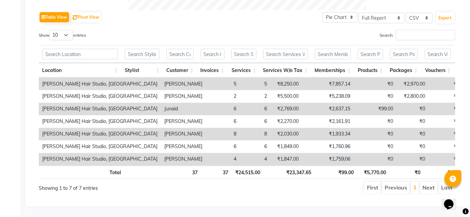
drag, startPoint x: 306, startPoint y: 150, endPoint x: 305, endPoint y: 154, distance: 4.1
click at [305, 154] on td "₹1,759.06" at bounding box center [328, 159] width 52 height 13
click at [240, 153] on td "4" at bounding box center [255, 159] width 31 height 13
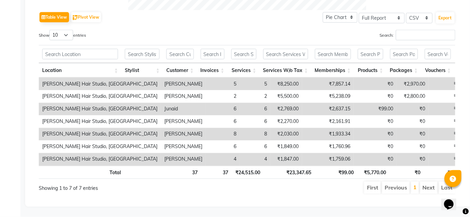
click at [161, 153] on td "[PERSON_NAME]" at bounding box center [183, 159] width 45 height 13
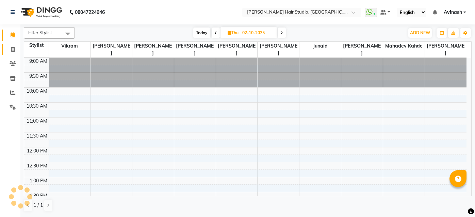
click at [15, 48] on span at bounding box center [13, 50] width 12 height 8
select select "service"
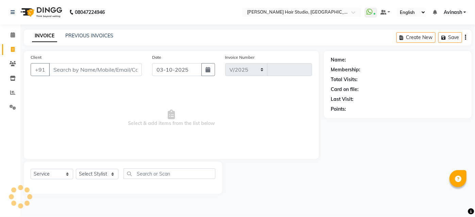
select select "627"
type input "5920"
click at [65, 172] on select "Select Service Product Membership Package Voucher Prepaid Gift Card" at bounding box center [52, 174] width 43 height 11
select select "package"
click at [31, 169] on select "Select Service Product Membership Package Voucher Prepaid Gift Card" at bounding box center [52, 174] width 43 height 11
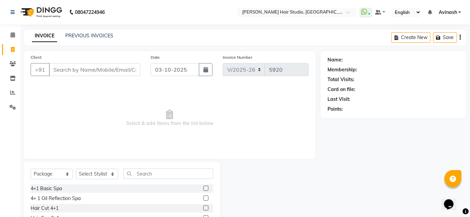
click at [205, 198] on label at bounding box center [205, 198] width 5 height 5
click at [205, 198] on input "checkbox" at bounding box center [205, 199] width 4 height 4
checkbox input "false"
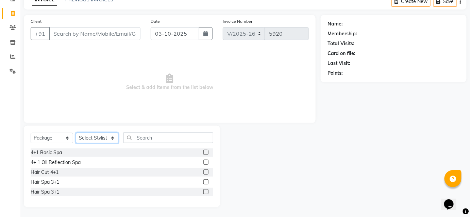
click at [95, 142] on select "Select Stylist [PERSON_NAME] [PERSON_NAME] Avinash [PERSON_NAME] kahde [PERSON_…" at bounding box center [97, 138] width 43 height 11
select select "51893"
click at [76, 133] on select "Select Stylist [PERSON_NAME] [PERSON_NAME] Avinash [PERSON_NAME] kahde [PERSON_…" at bounding box center [97, 138] width 43 height 11
click at [204, 162] on label at bounding box center [205, 162] width 5 height 5
click at [204, 162] on input "checkbox" at bounding box center [205, 163] width 4 height 4
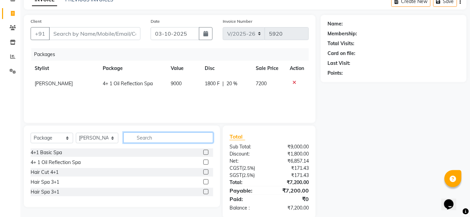
click at [182, 140] on input "text" at bounding box center [168, 138] width 90 height 11
click at [206, 162] on label at bounding box center [205, 162] width 5 height 5
click at [206, 162] on input "checkbox" at bounding box center [205, 163] width 4 height 4
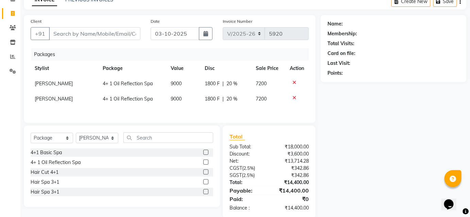
click at [294, 97] on icon at bounding box center [294, 98] width 4 height 5
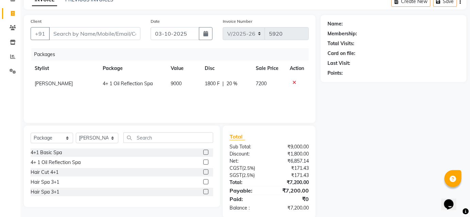
click at [296, 81] on icon at bounding box center [294, 82] width 4 height 5
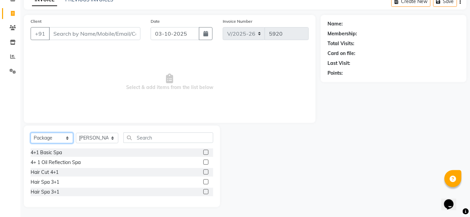
click at [57, 141] on select "Select Service Product Membership Package Voucher Prepaid Gift Card" at bounding box center [52, 138] width 43 height 11
click at [31, 133] on select "Select Service Product Membership Package Voucher Prepaid Gift Card" at bounding box center [52, 138] width 43 height 11
click at [206, 163] on label at bounding box center [205, 162] width 5 height 5
click at [206, 163] on input "checkbox" at bounding box center [205, 163] width 4 height 4
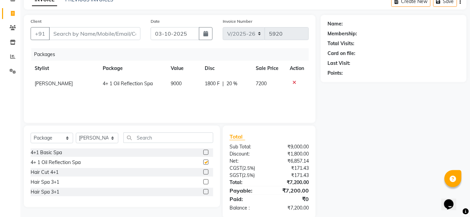
checkbox input "false"
click at [49, 89] on td "[PERSON_NAME]" at bounding box center [65, 83] width 68 height 15
select select "51893"
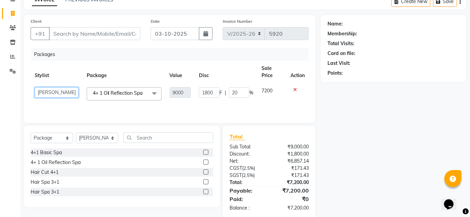
click at [49, 89] on select "[PERSON_NAME] [PERSON_NAME] Avinash [PERSON_NAME] kahde [PERSON_NAME] Pawan [PE…" at bounding box center [57, 92] width 44 height 11
click at [62, 81] on table "Stylist Package Value Disc Sale Price Action Ajinkya [PERSON_NAME] Avinash [PER…" at bounding box center [170, 83] width 278 height 44
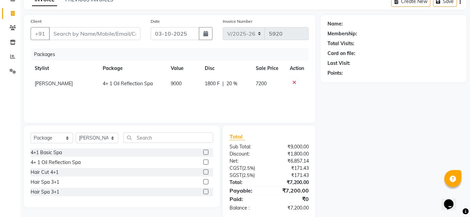
drag, startPoint x: 203, startPoint y: 118, endPoint x: 197, endPoint y: 117, distance: 6.2
click at [205, 118] on div "Client +91 Date [DATE] Invoice Number V/2025 V/[PHONE_NUMBER] Packages Stylist …" at bounding box center [170, 69] width 292 height 108
click at [14, 24] on span at bounding box center [13, 28] width 12 height 8
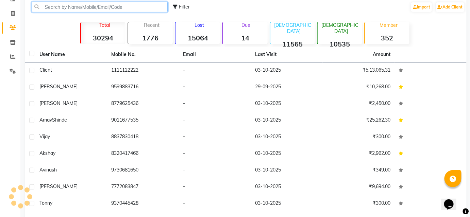
click at [137, 8] on input "text" at bounding box center [100, 7] width 136 height 11
paste input "7676207672"
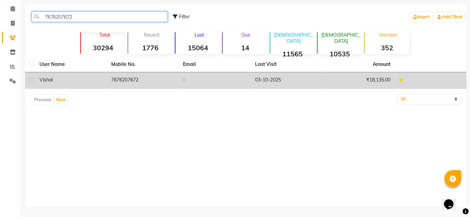
type input "7676207672"
click at [284, 79] on td "03-10-2025" at bounding box center [287, 80] width 72 height 17
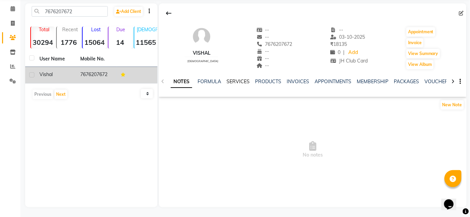
click at [236, 79] on link "SERVICES" at bounding box center [238, 82] width 23 height 6
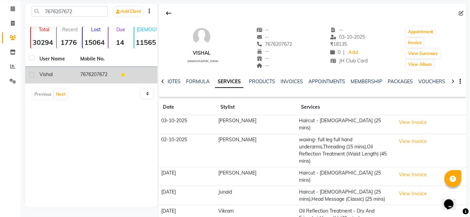
scroll to position [47, 0]
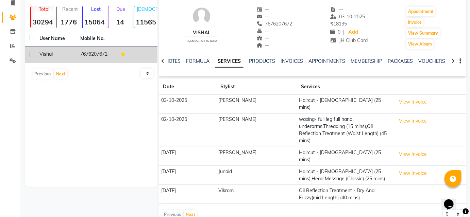
click at [182, 209] on div "Previous Next" at bounding box center [180, 214] width 36 height 11
click at [193, 210] on button "Next" at bounding box center [190, 215] width 13 height 10
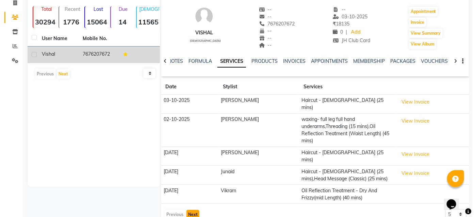
scroll to position [32, 0]
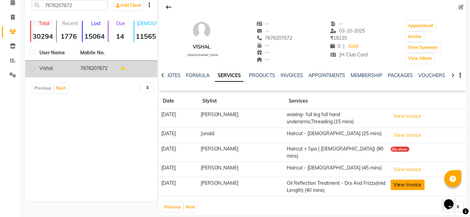
click at [421, 180] on button "View Invoice" at bounding box center [408, 185] width 34 height 11
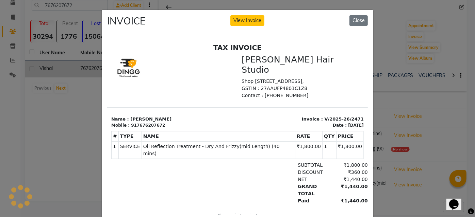
scroll to position [0, 0]
click at [357, 19] on button "Close" at bounding box center [358, 20] width 18 height 11
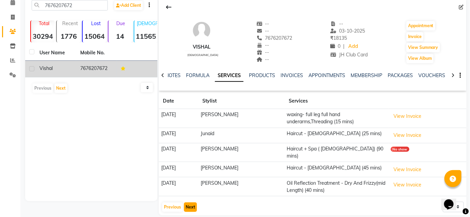
click at [193, 203] on button "Next" at bounding box center [190, 208] width 13 height 10
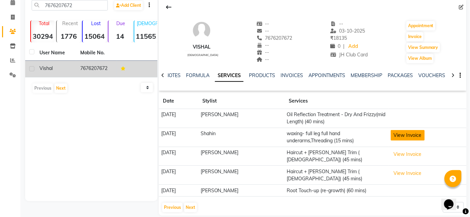
click at [407, 130] on button "View Invoice" at bounding box center [408, 135] width 34 height 11
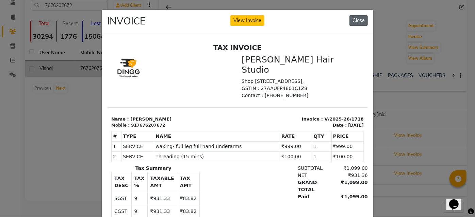
click at [359, 18] on button "Close" at bounding box center [358, 20] width 18 height 11
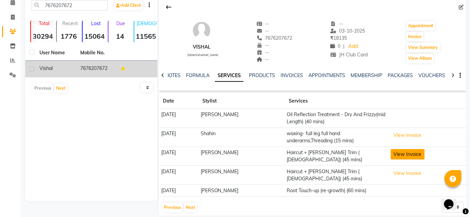
click at [403, 154] on button "View Invoice" at bounding box center [408, 154] width 34 height 11
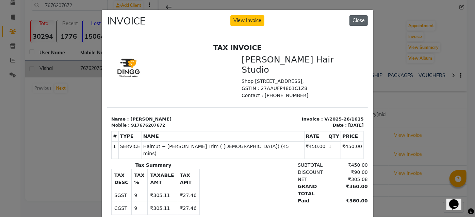
click at [349, 18] on button "Close" at bounding box center [358, 20] width 18 height 11
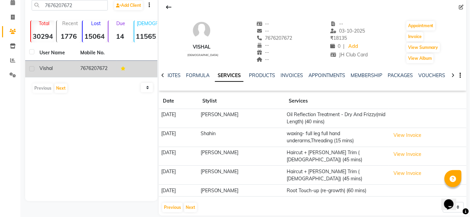
click at [417, 166] on td "View Invoice" at bounding box center [427, 175] width 78 height 19
click at [416, 168] on button "View Invoice" at bounding box center [408, 173] width 34 height 11
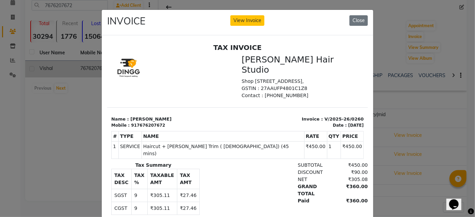
click at [350, 14] on div "INVOICE View Invoice Close" at bounding box center [237, 23] width 271 height 26
click at [359, 22] on button "Close" at bounding box center [358, 20] width 18 height 11
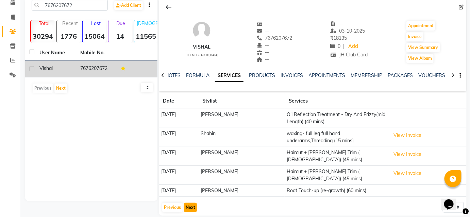
click at [193, 203] on button "Next" at bounding box center [190, 208] width 13 height 10
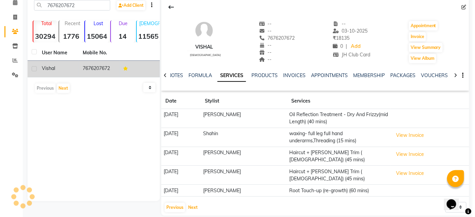
scroll to position [32, 0]
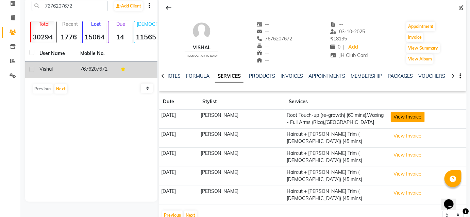
click at [398, 117] on button "View Invoice" at bounding box center [408, 117] width 34 height 11
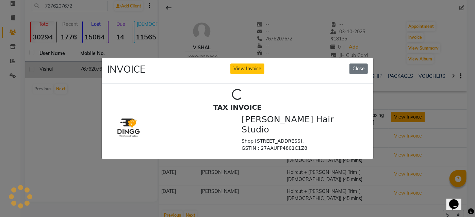
scroll to position [0, 0]
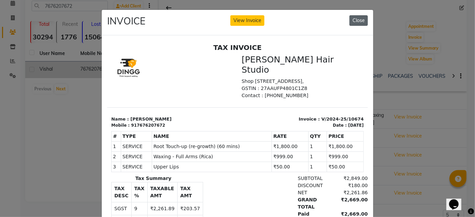
click at [364, 20] on button "Close" at bounding box center [358, 20] width 18 height 11
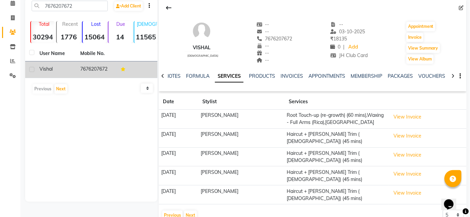
click at [412, 130] on td "View Invoice" at bounding box center [427, 138] width 78 height 19
click at [411, 136] on button "View Invoice" at bounding box center [408, 136] width 34 height 11
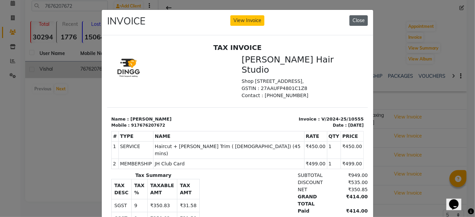
click at [361, 22] on button "Close" at bounding box center [358, 20] width 18 height 11
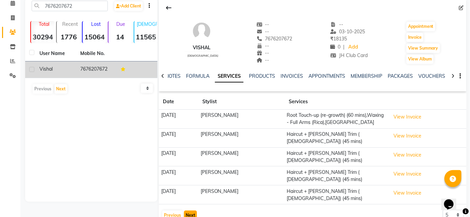
click at [191, 211] on button "Next" at bounding box center [190, 216] width 13 height 10
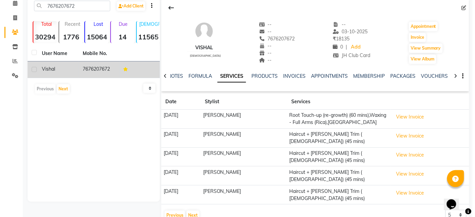
scroll to position [26, 0]
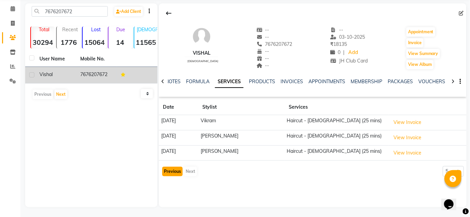
click at [177, 174] on button "Previous" at bounding box center [172, 172] width 20 height 10
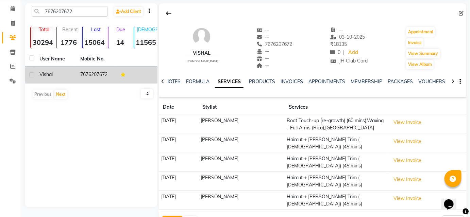
click at [174, 172] on td "[DATE]" at bounding box center [178, 181] width 39 height 19
click at [174, 216] on button "Previous" at bounding box center [172, 221] width 20 height 10
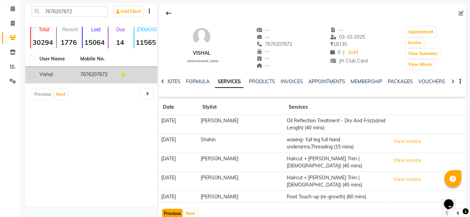
click at [168, 209] on button "Previous" at bounding box center [172, 214] width 20 height 10
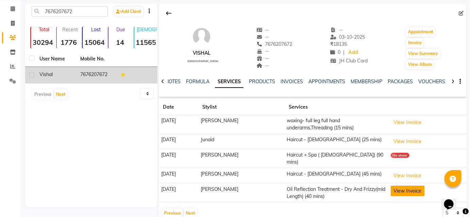
click at [412, 186] on button "View Invoice" at bounding box center [408, 191] width 34 height 11
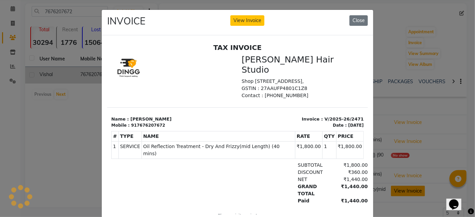
scroll to position [0, 0]
click at [362, 23] on button "Close" at bounding box center [358, 20] width 18 height 11
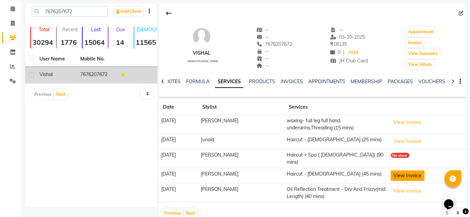
click at [403, 171] on button "View Invoice" at bounding box center [408, 176] width 34 height 11
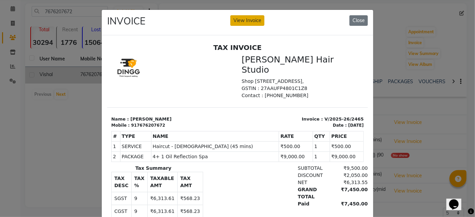
click at [245, 20] on button "View Invoice" at bounding box center [247, 20] width 34 height 11
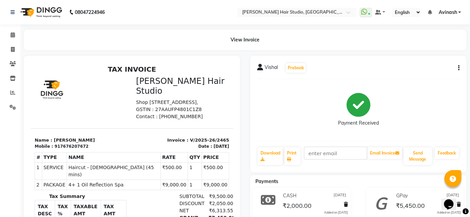
click at [459, 68] on icon "button" at bounding box center [458, 68] width 1 height 0
click at [430, 72] on div "Edit Invoice" at bounding box center [432, 72] width 34 height 9
select select "service"
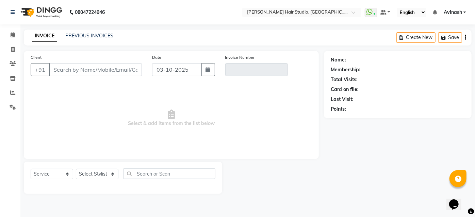
type input "7676207672"
type input "V/2025-26/2465"
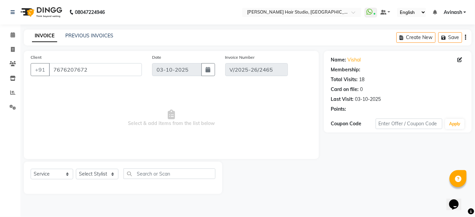
type input "[DATE]"
select select "select"
select select "1: Object"
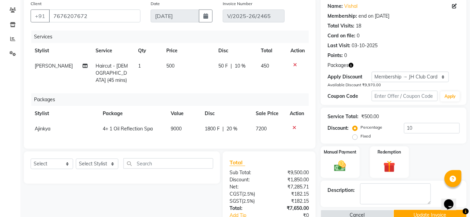
scroll to position [62, 0]
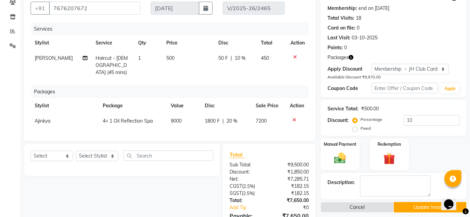
click at [293, 118] on icon at bounding box center [294, 120] width 4 height 5
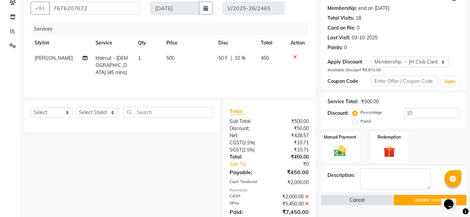
click at [292, 56] on div at bounding box center [297, 57] width 14 height 5
click at [298, 57] on div at bounding box center [297, 57] width 14 height 5
click at [293, 56] on icon at bounding box center [295, 57] width 4 height 5
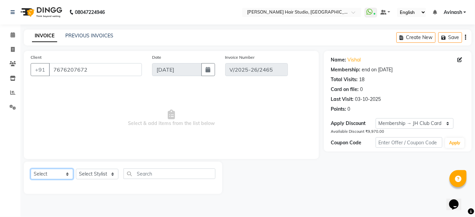
click at [63, 177] on select "Select Service Product Membership Package Voucher Prepaid Gift Card" at bounding box center [52, 174] width 43 height 11
select select "package"
click at [31, 169] on select "Select Service Product Membership Package Voucher Prepaid Gift Card" at bounding box center [52, 174] width 43 height 11
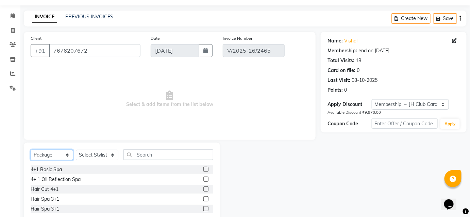
scroll to position [36, 0]
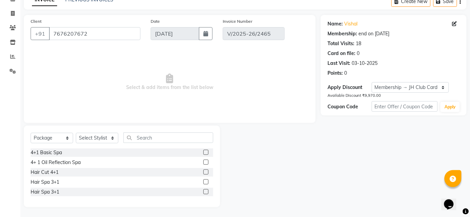
click at [206, 163] on label at bounding box center [205, 162] width 5 height 5
click at [206, 163] on input "checkbox" at bounding box center [205, 163] width 4 height 4
click at [206, 162] on label at bounding box center [205, 162] width 5 height 5
click at [206, 162] on input "checkbox" at bounding box center [205, 163] width 4 height 4
checkbox input "false"
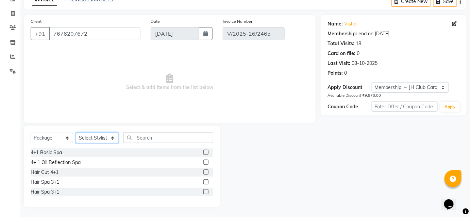
click at [108, 139] on select "Select Stylist [PERSON_NAME] [PERSON_NAME] Avinash [PERSON_NAME] kahde [PERSON_…" at bounding box center [97, 138] width 43 height 11
select select "51893"
click at [76, 133] on select "Select Stylist [PERSON_NAME] [PERSON_NAME] Avinash [PERSON_NAME] kahde [PERSON_…" at bounding box center [97, 138] width 43 height 11
click at [207, 161] on label at bounding box center [205, 162] width 5 height 5
click at [207, 161] on input "checkbox" at bounding box center [205, 163] width 4 height 4
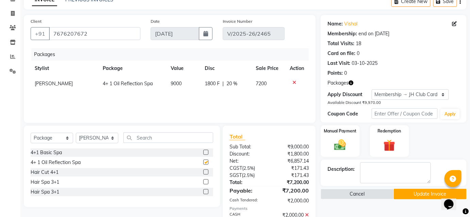
checkbox input "false"
click at [184, 82] on td "9000" at bounding box center [184, 83] width 34 height 15
select select "51893"
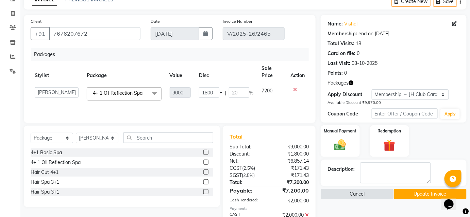
click at [190, 94] on td "9000" at bounding box center [181, 93] width 30 height 21
click at [191, 90] on td "9000" at bounding box center [181, 93] width 30 height 21
drag, startPoint x: 168, startPoint y: 86, endPoint x: 176, endPoint y: 87, distance: 7.9
click at [175, 87] on td "9000" at bounding box center [181, 93] width 30 height 21
click at [176, 87] on td "9000" at bounding box center [181, 93] width 30 height 21
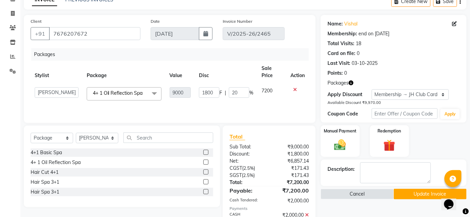
click at [203, 106] on div "Packages Stylist Package Value Disc Sale Price Action Ajinkya [PERSON_NAME] Avi…" at bounding box center [170, 82] width 278 height 68
click at [216, 92] on input "1800" at bounding box center [209, 92] width 20 height 11
type input "1"
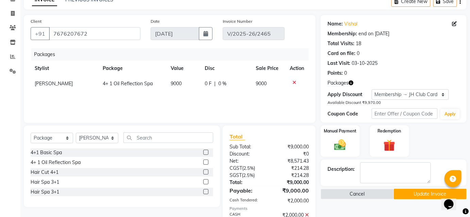
click at [233, 89] on td "0 F | 0 %" at bounding box center [226, 83] width 51 height 15
select select "51893"
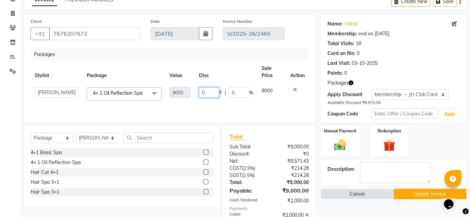
click at [212, 94] on input "0" at bounding box center [209, 92] width 20 height 11
type input "7560"
drag, startPoint x: 228, startPoint y: 58, endPoint x: 287, endPoint y: 117, distance: 83.7
click at [230, 58] on div "Packages" at bounding box center [172, 54] width 283 height 13
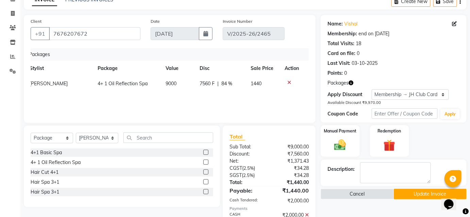
scroll to position [0, 0]
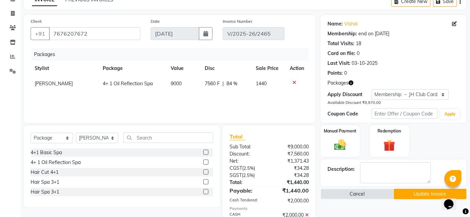
click at [295, 81] on icon at bounding box center [294, 82] width 4 height 5
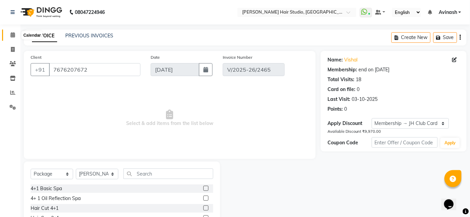
click at [12, 32] on span at bounding box center [13, 35] width 12 height 8
drag, startPoint x: 54, startPoint y: 67, endPoint x: 119, endPoint y: 74, distance: 65.4
click at [119, 74] on input "7676207672" at bounding box center [94, 69] width 91 height 13
click at [151, 118] on span "Select & add items from the list below" at bounding box center [170, 118] width 278 height 68
drag, startPoint x: 0, startPoint y: 31, endPoint x: 20, endPoint y: 36, distance: 21.1
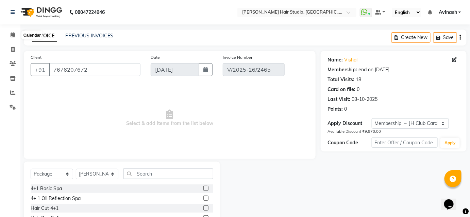
click at [20, 36] on app-home "08047224946 Select Location × [PERSON_NAME] Hair Studio, Hinjewadi WhatsApp Sta…" at bounding box center [235, 127] width 470 height 254
click at [12, 36] on icon at bounding box center [13, 34] width 4 height 5
